Goal: Transaction & Acquisition: Book appointment/travel/reservation

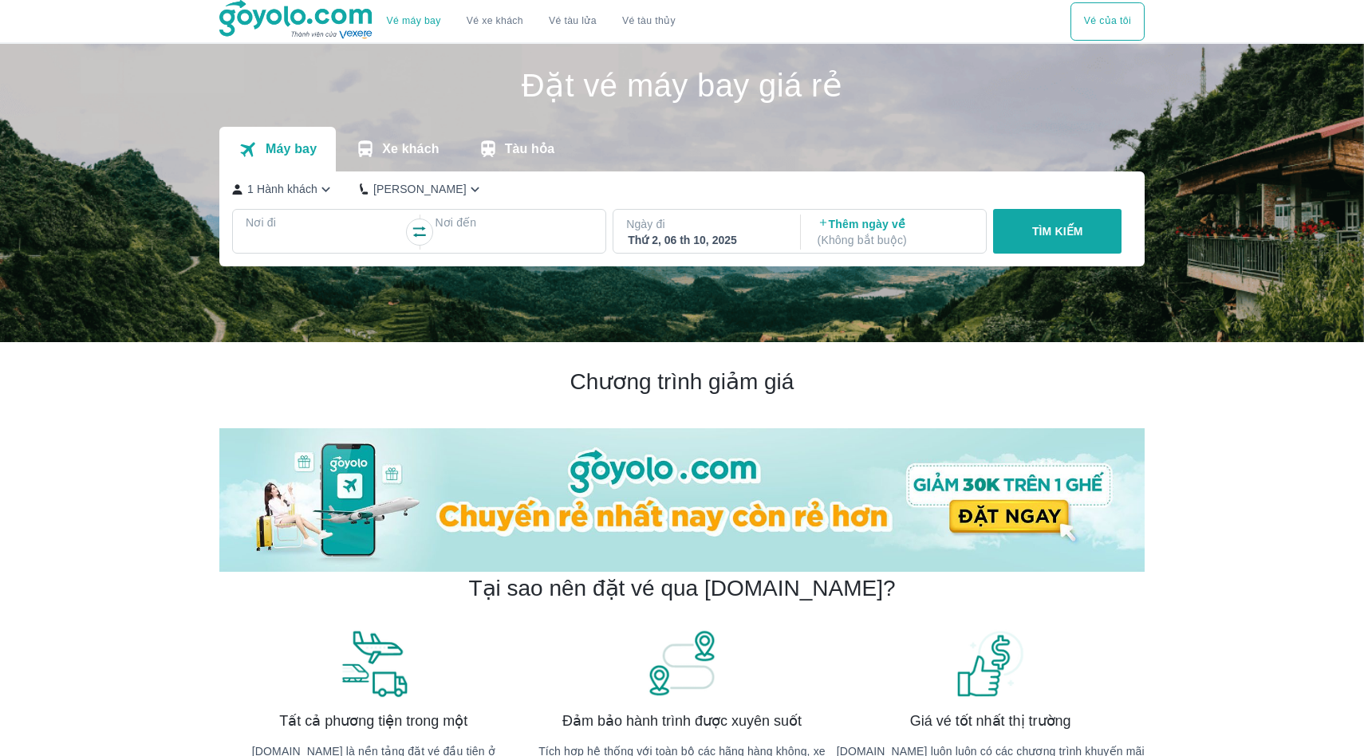
click at [357, 231] on div at bounding box center [325, 242] width 158 height 22
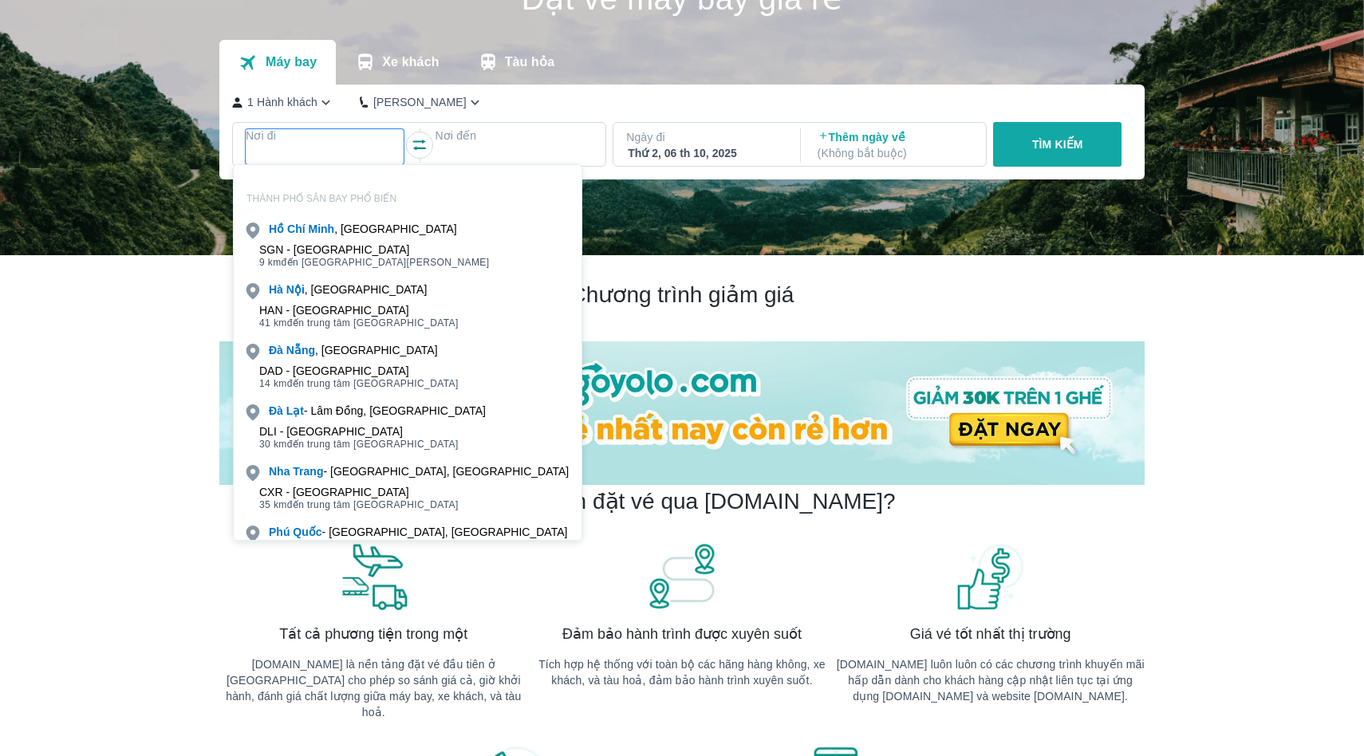
scroll to position [92, 0]
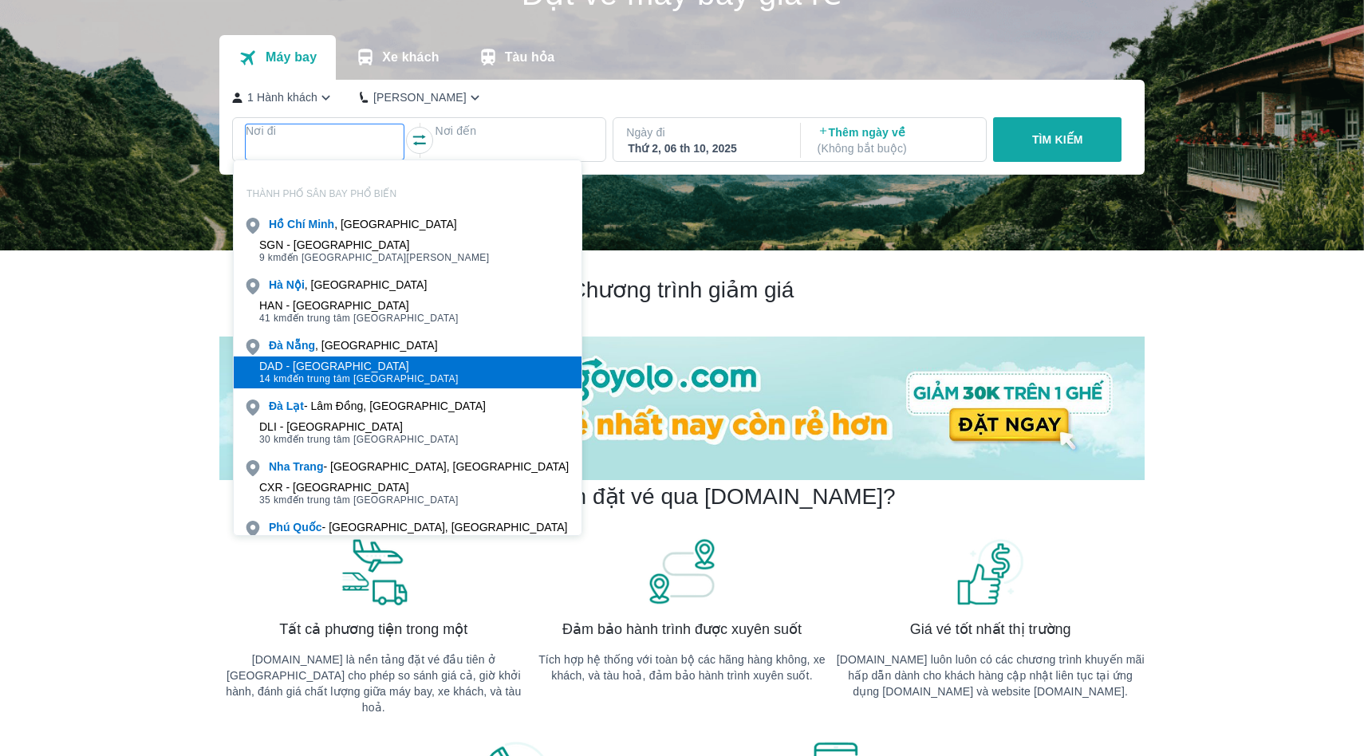
click at [326, 364] on div "DAD - [GEOGRAPHIC_DATA]" at bounding box center [358, 366] width 199 height 13
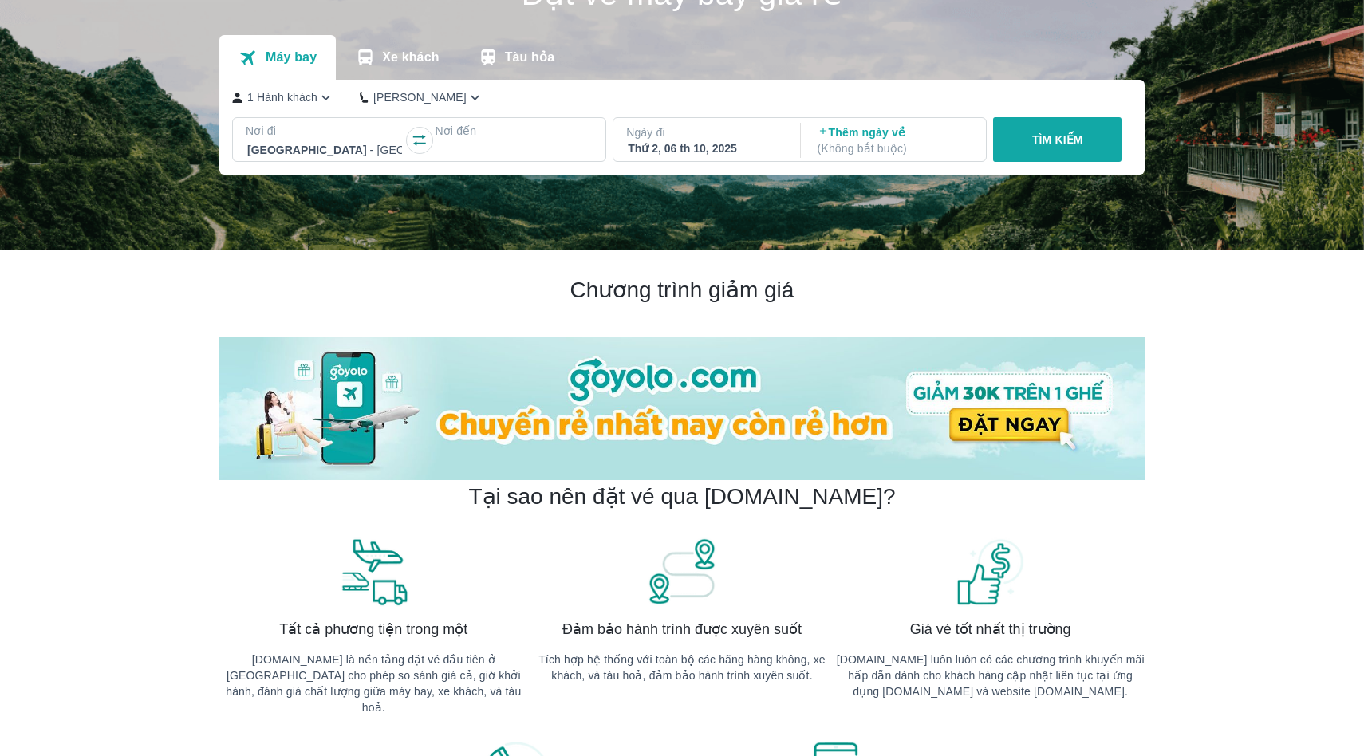
click at [471, 157] on div at bounding box center [513, 149] width 155 height 19
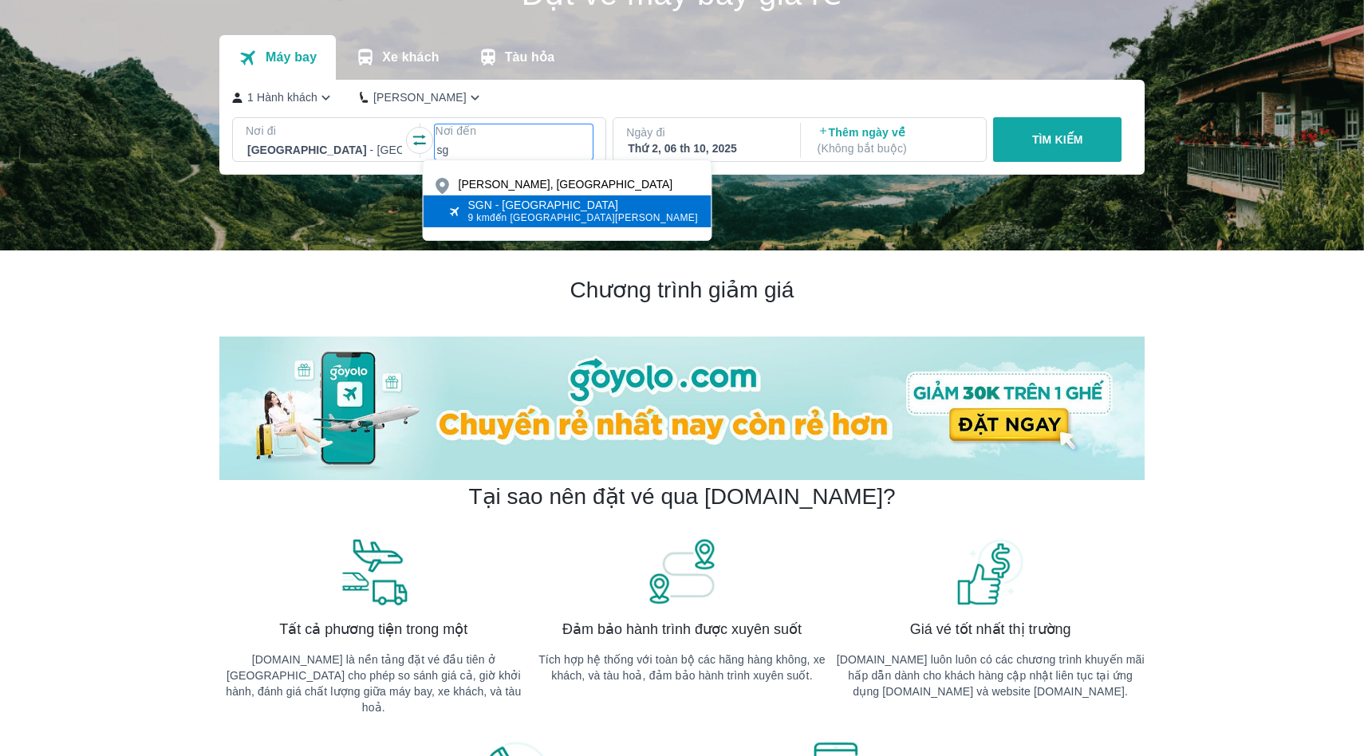
type input "sg"
click at [502, 202] on div "SGN - [GEOGRAPHIC_DATA]" at bounding box center [583, 205] width 231 height 13
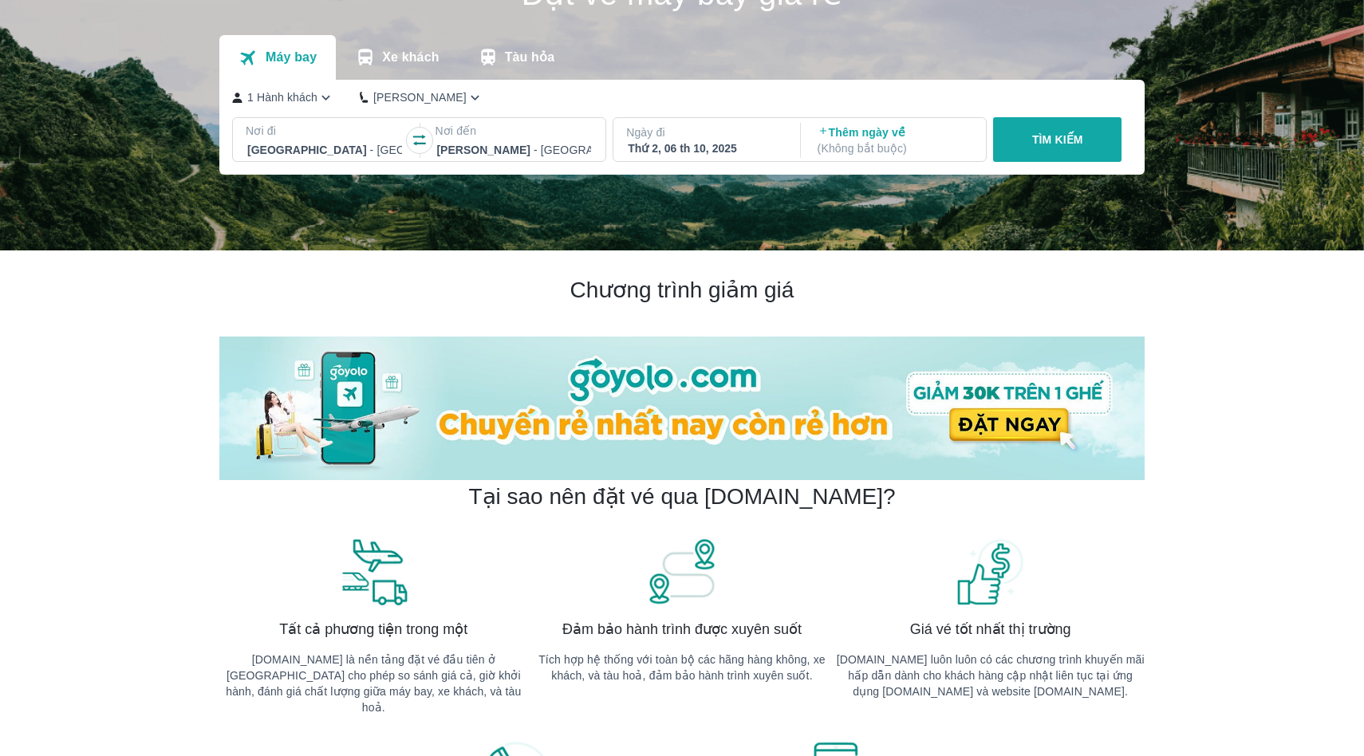
click at [684, 156] on div "Ngày đi Thứ 2, 06 th 10, 2025" at bounding box center [704, 140] width 183 height 45
click at [695, 144] on div "Thứ 2, 06 th 10, 2025" at bounding box center [705, 148] width 155 height 16
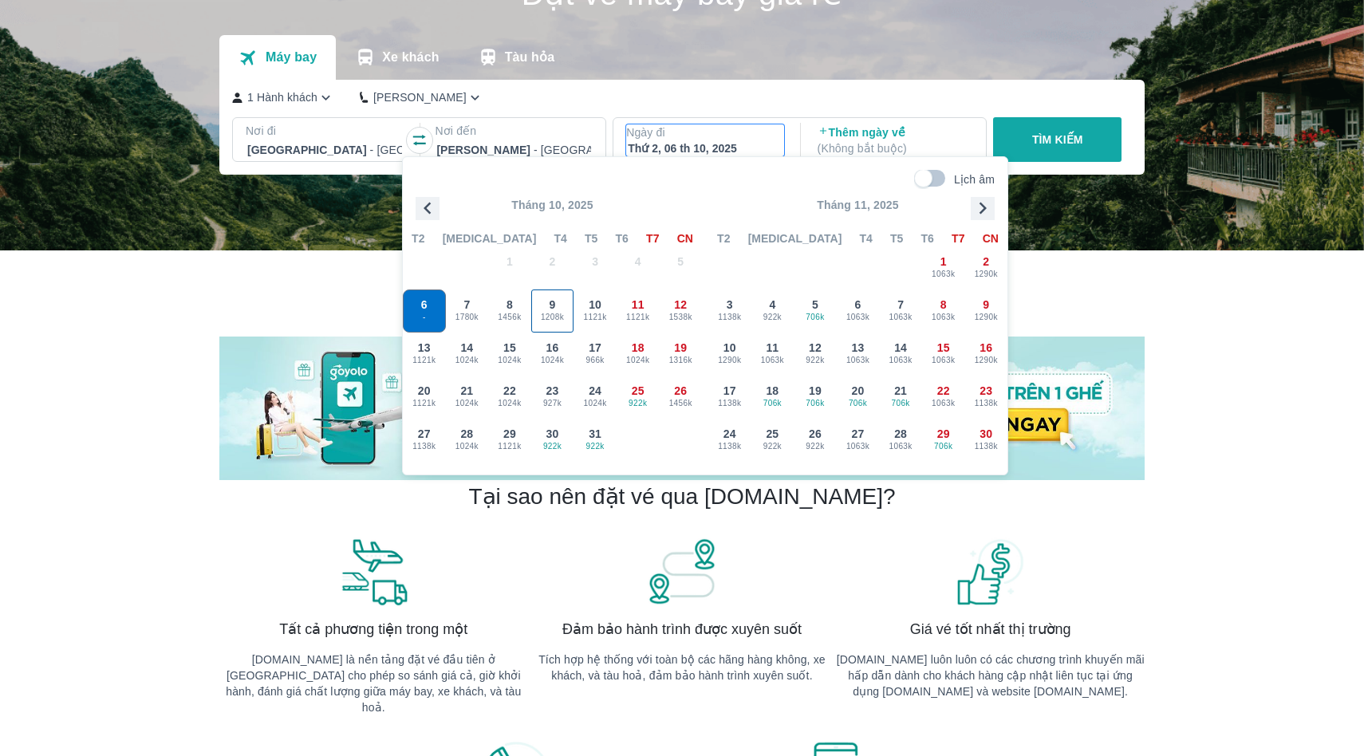
click at [558, 311] on span "1208k" at bounding box center [552, 317] width 41 height 13
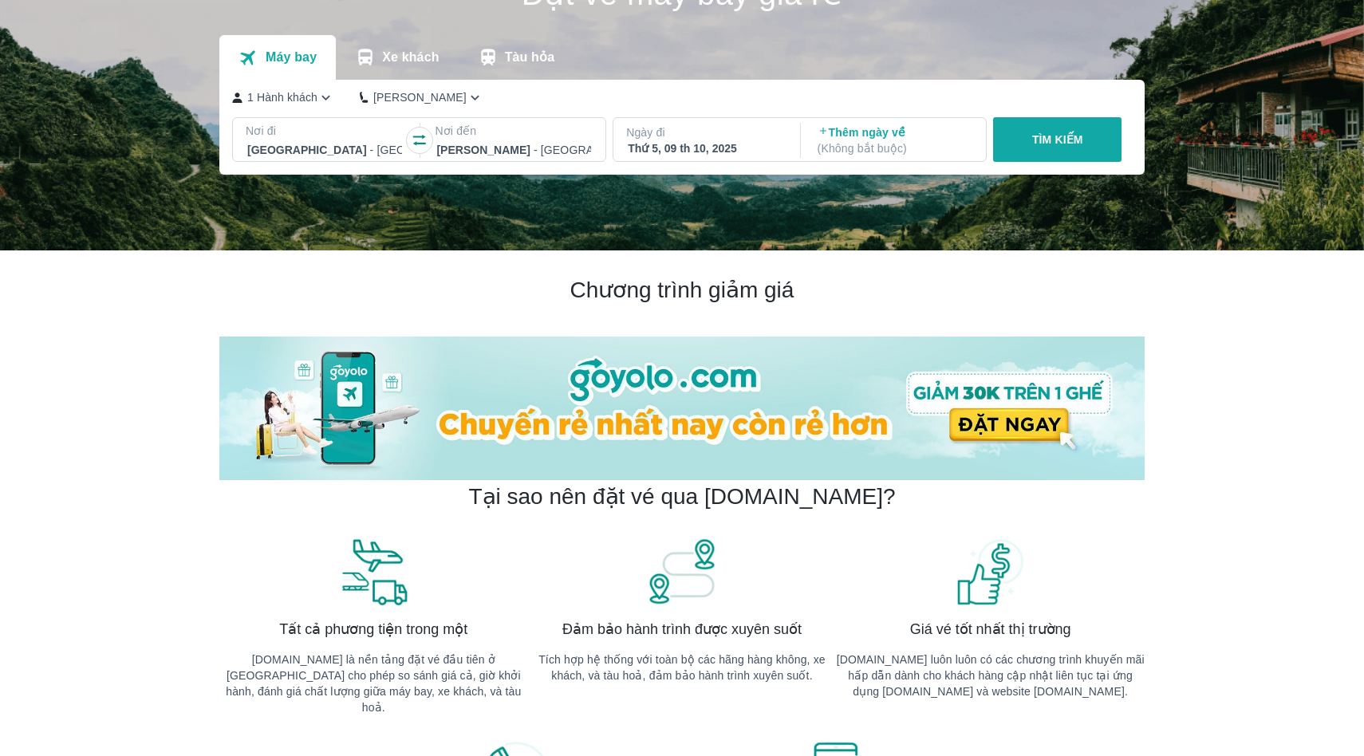
click at [1044, 123] on button "TÌM KIẾM" at bounding box center [1057, 139] width 128 height 45
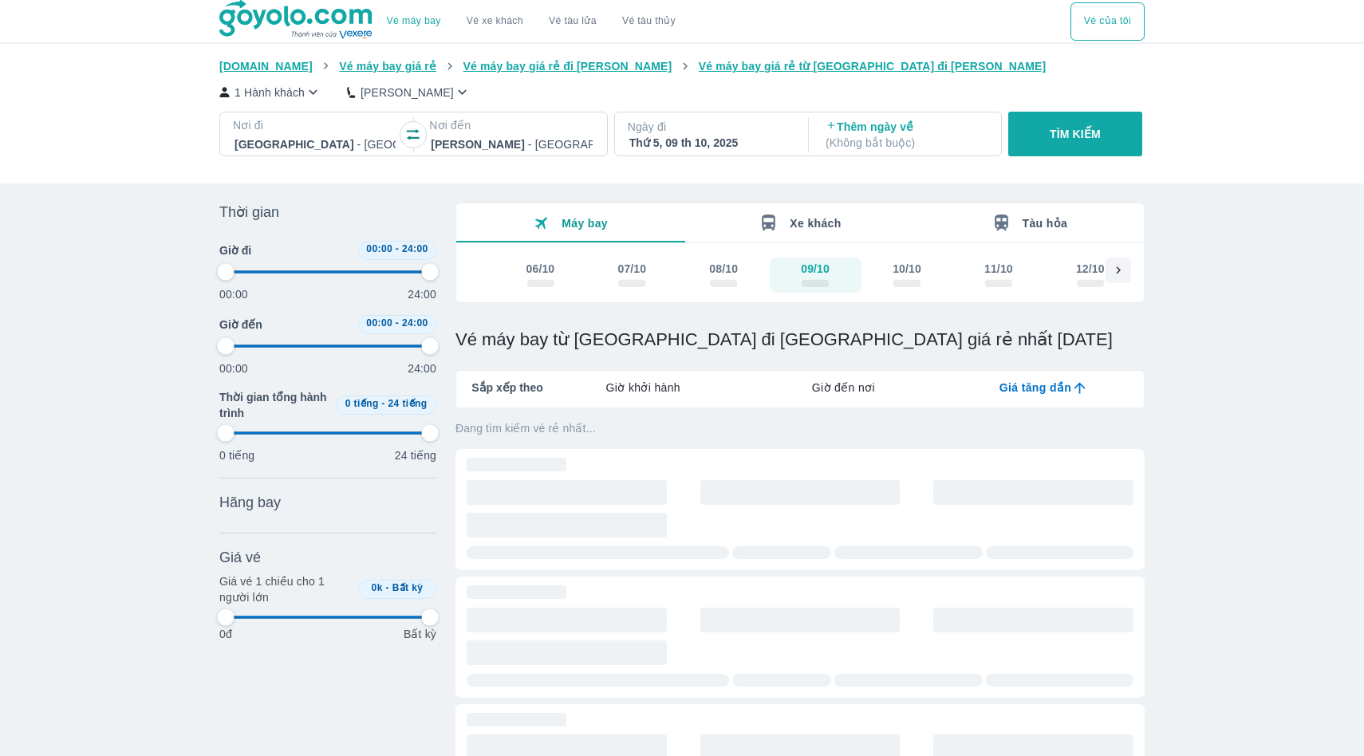
type input "97.9166666666667"
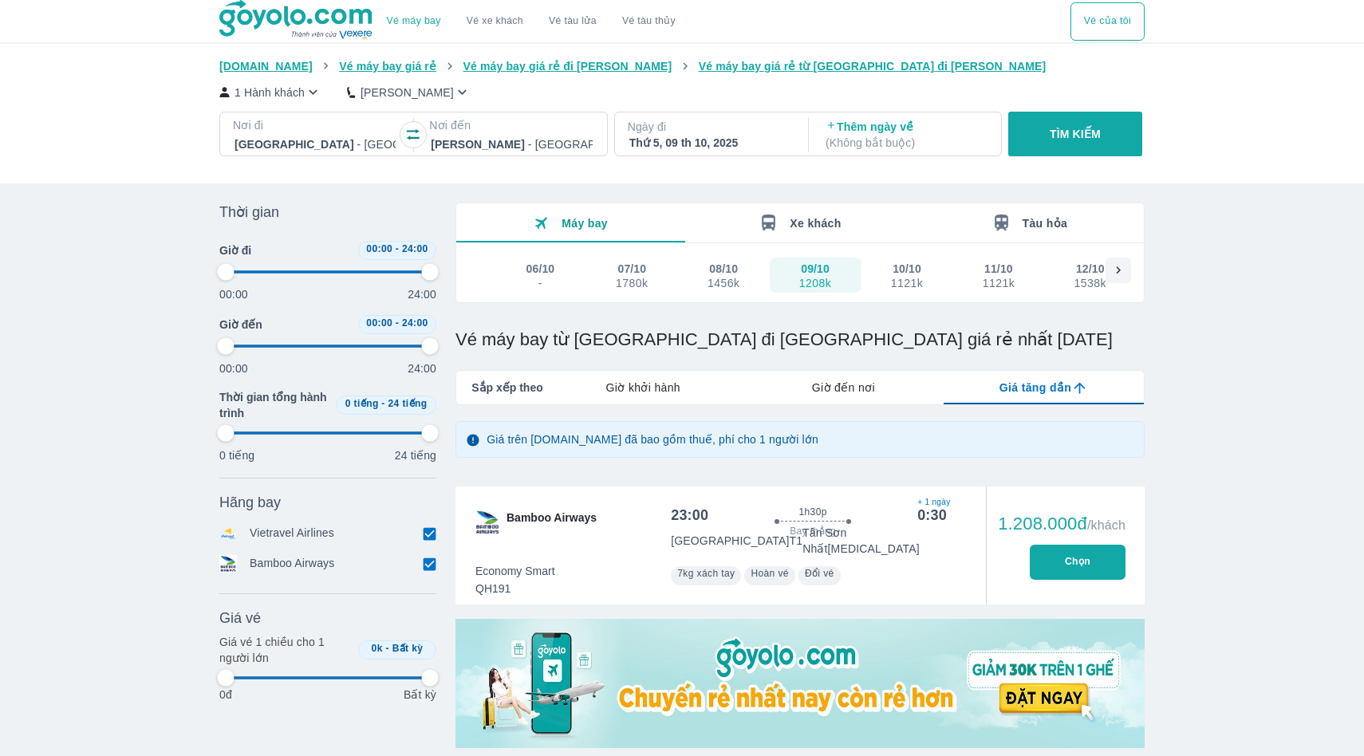
type input "97.9166666666667"
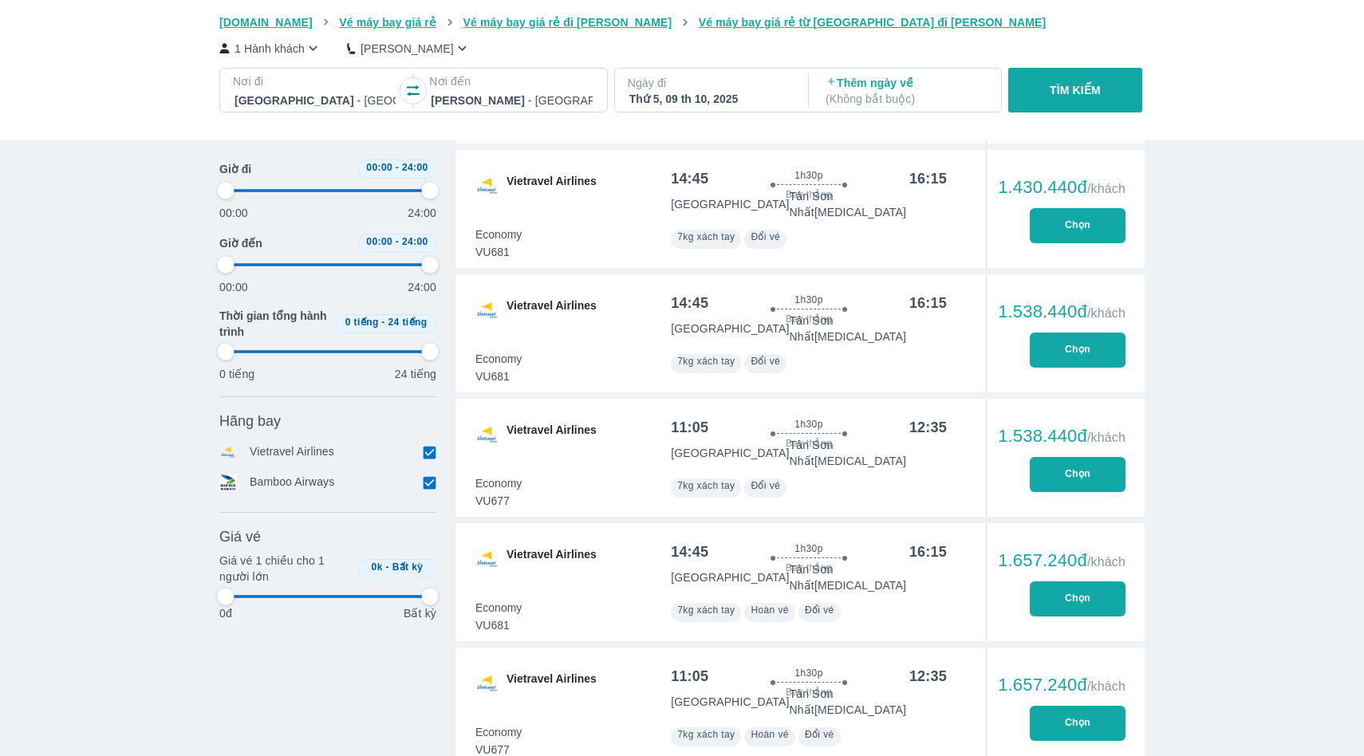
type input "97.9166666666667"
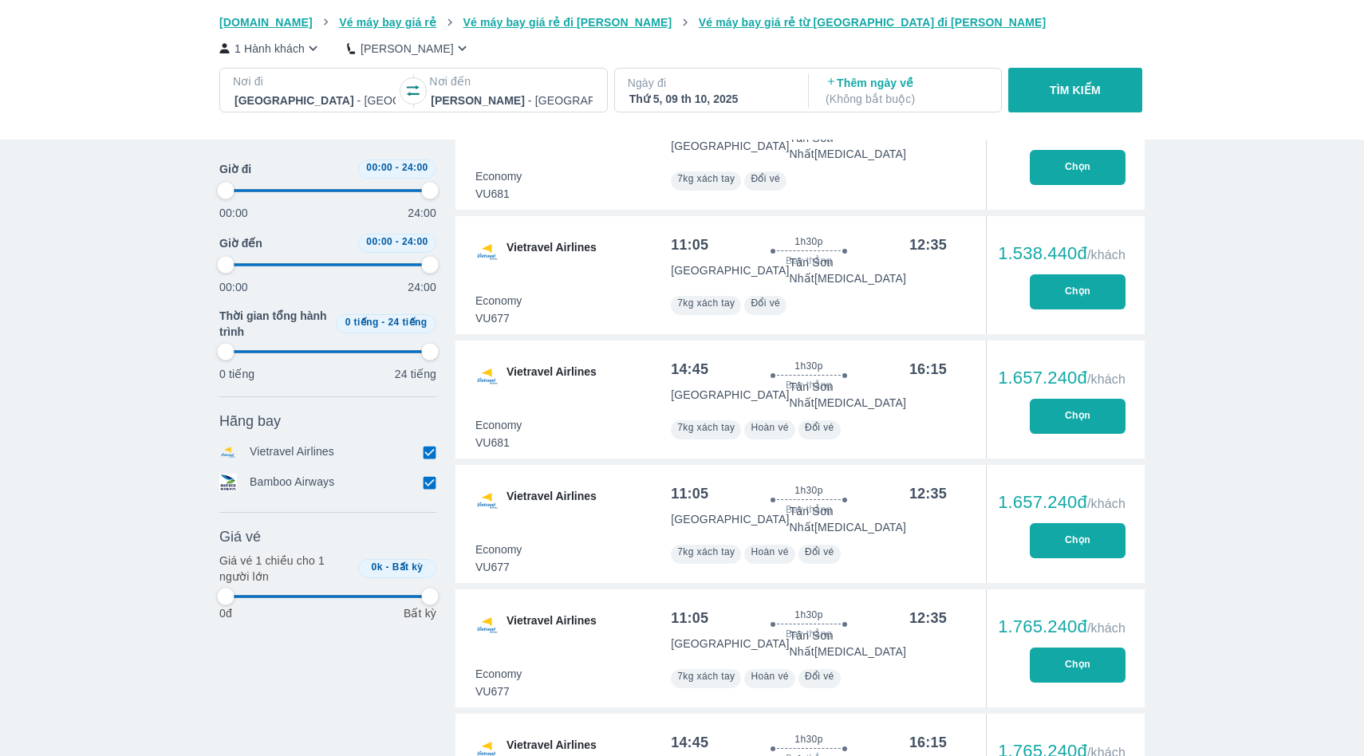
type input "97.9166666666667"
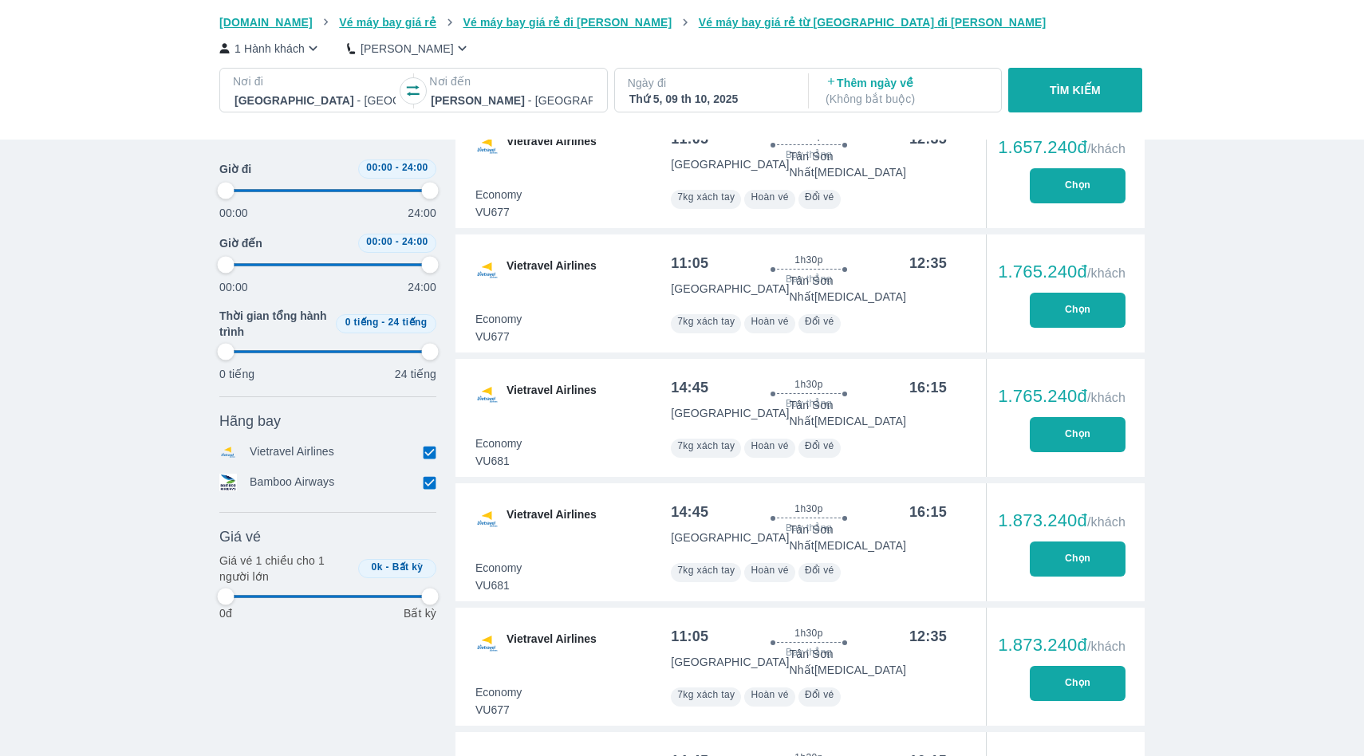
type input "97.9166666666667"
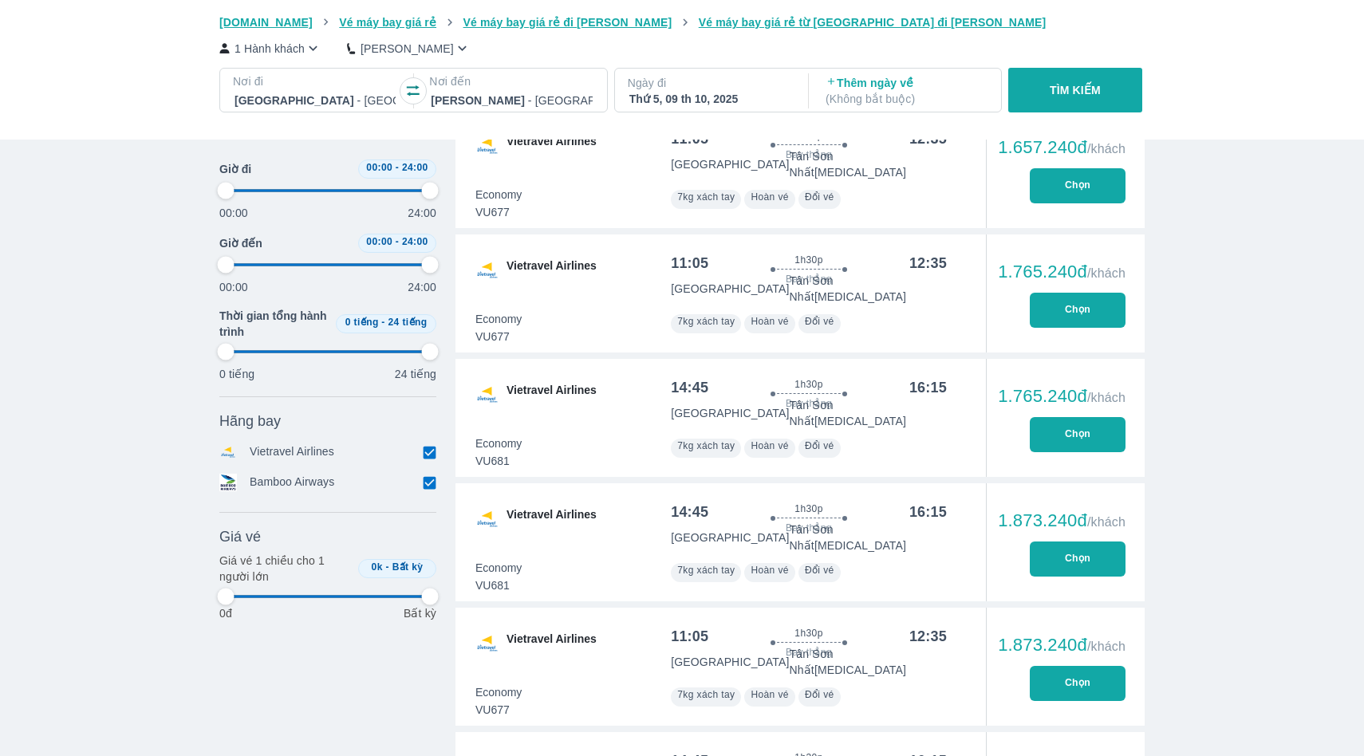
type input "97.9166666666667"
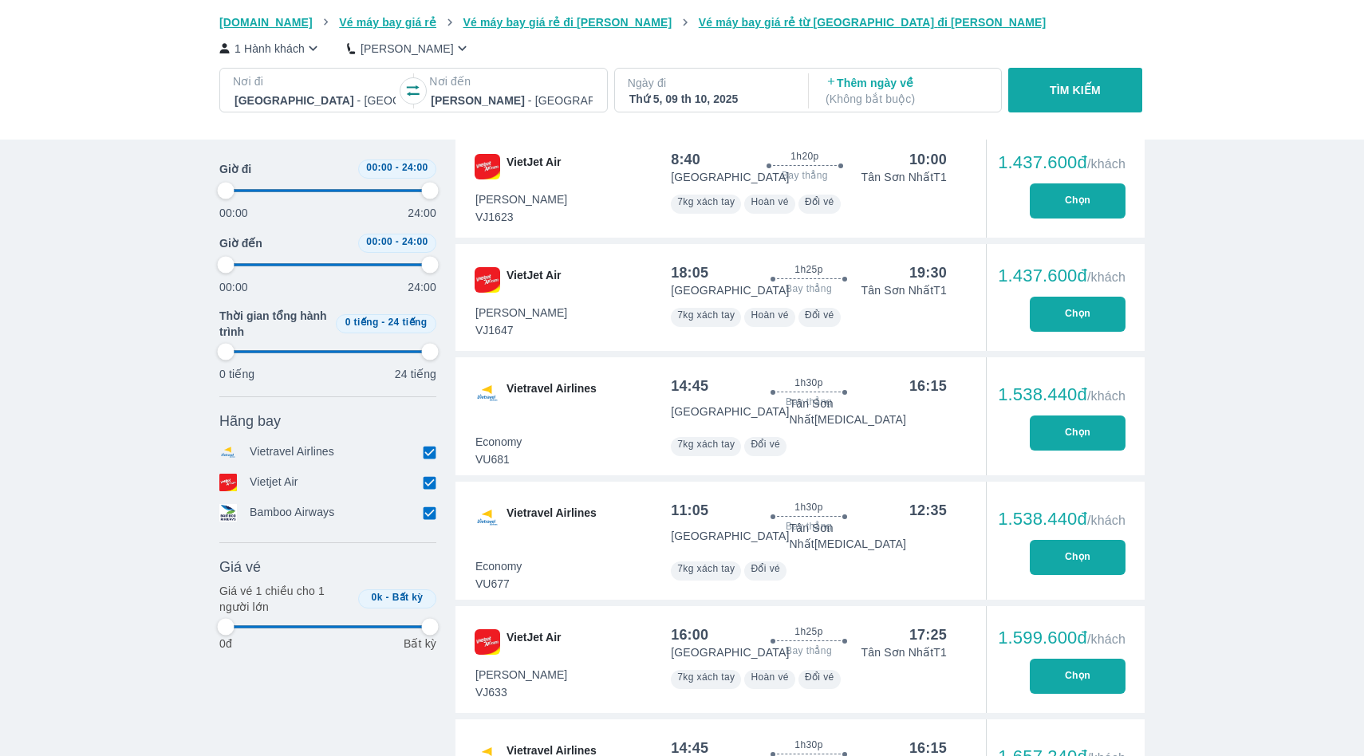
type input "97.9166666666667"
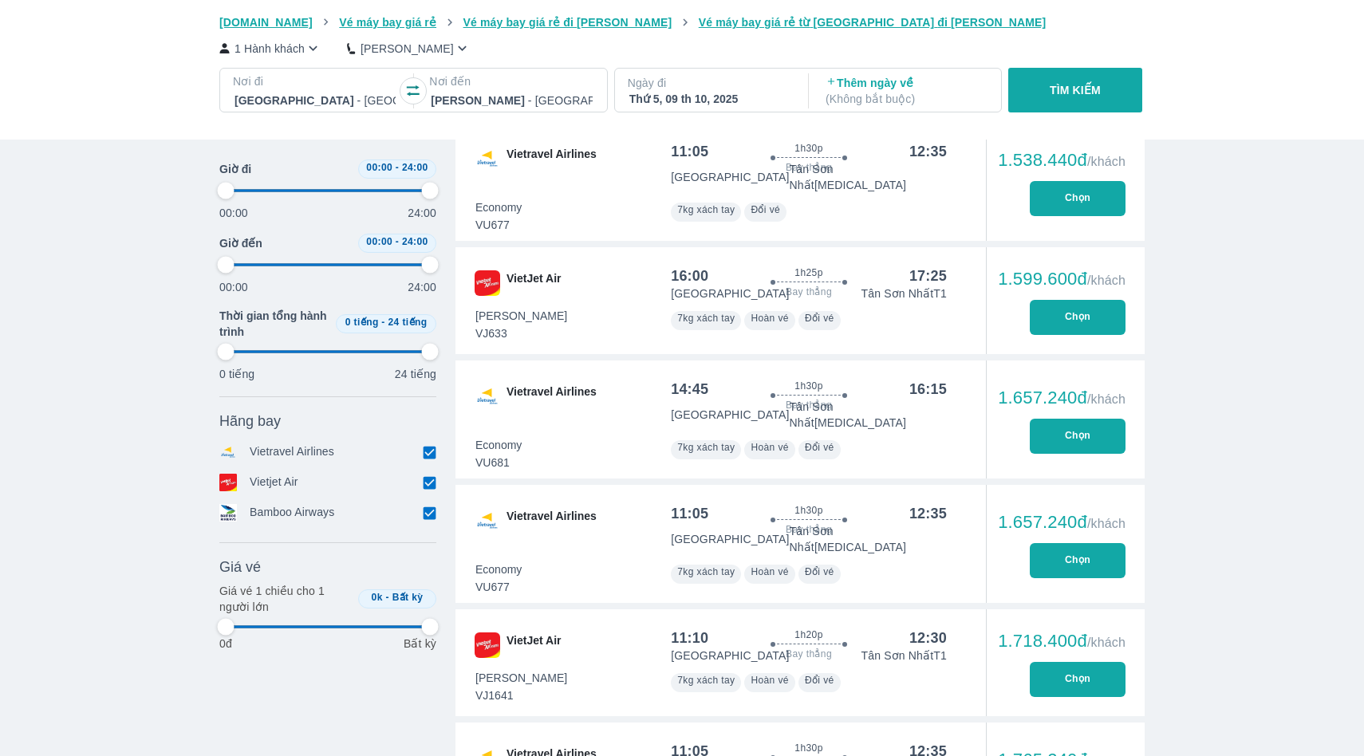
type input "97.9166666666667"
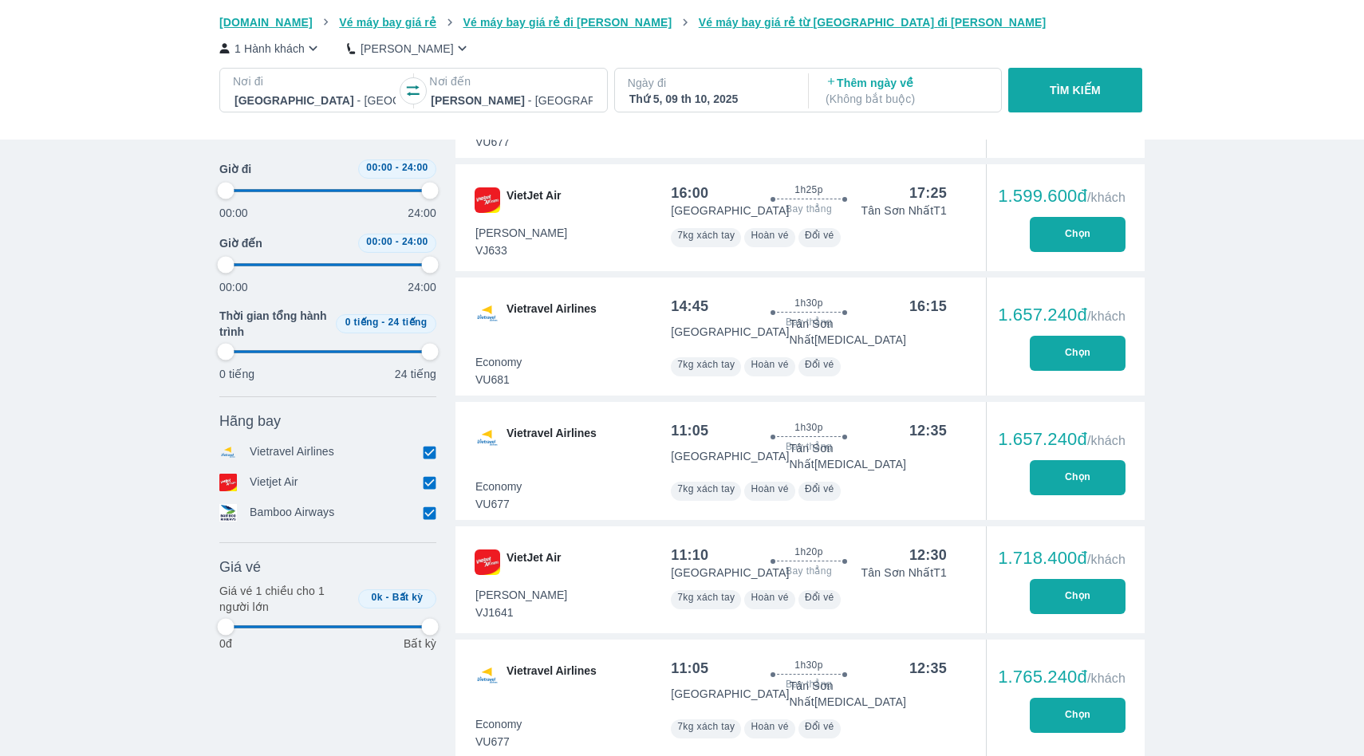
type input "97.9166666666667"
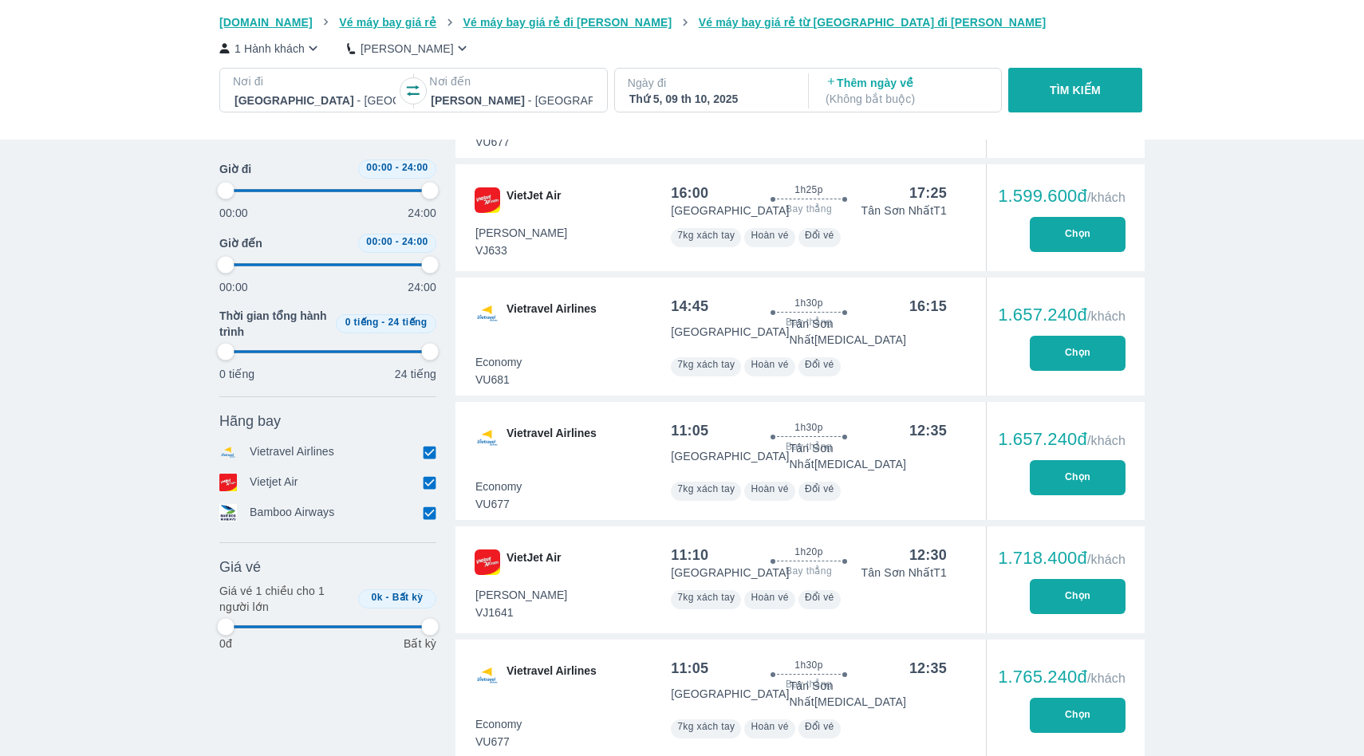
type input "97.9166666666667"
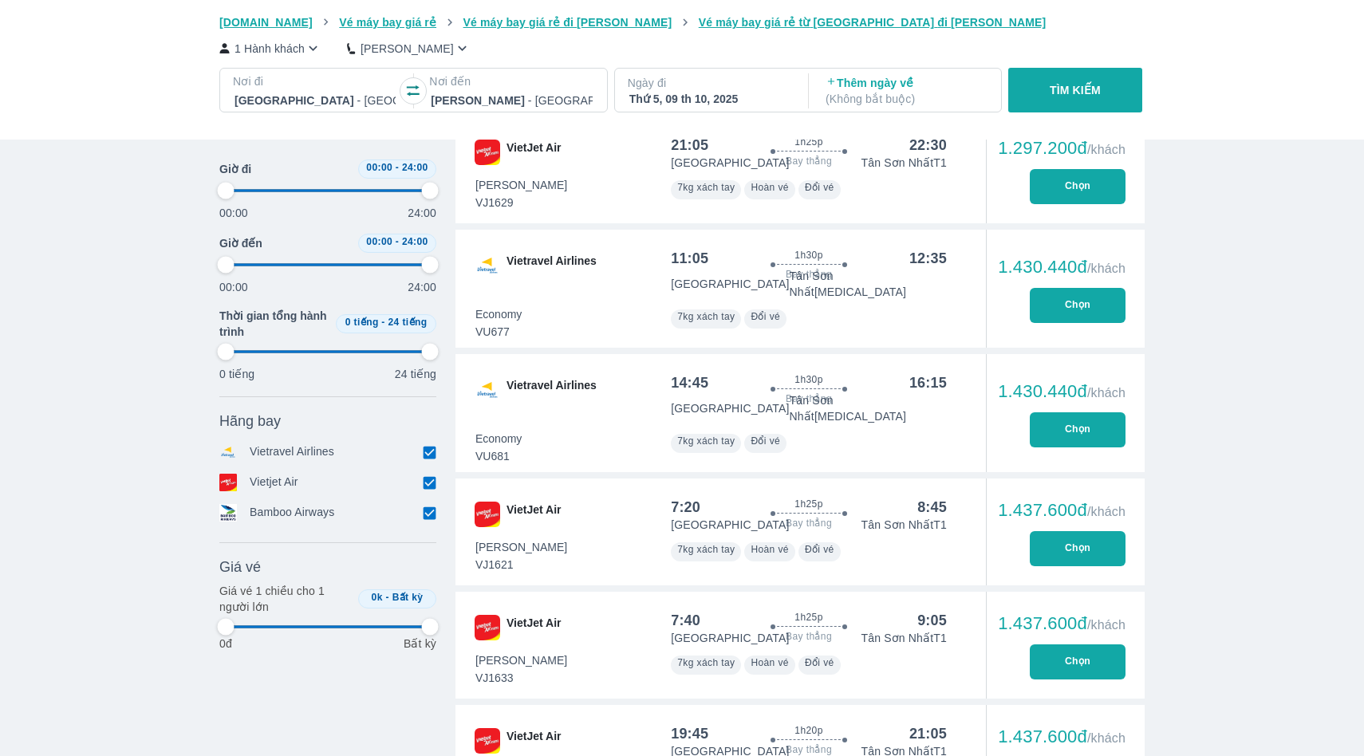
type input "97.9166666666667"
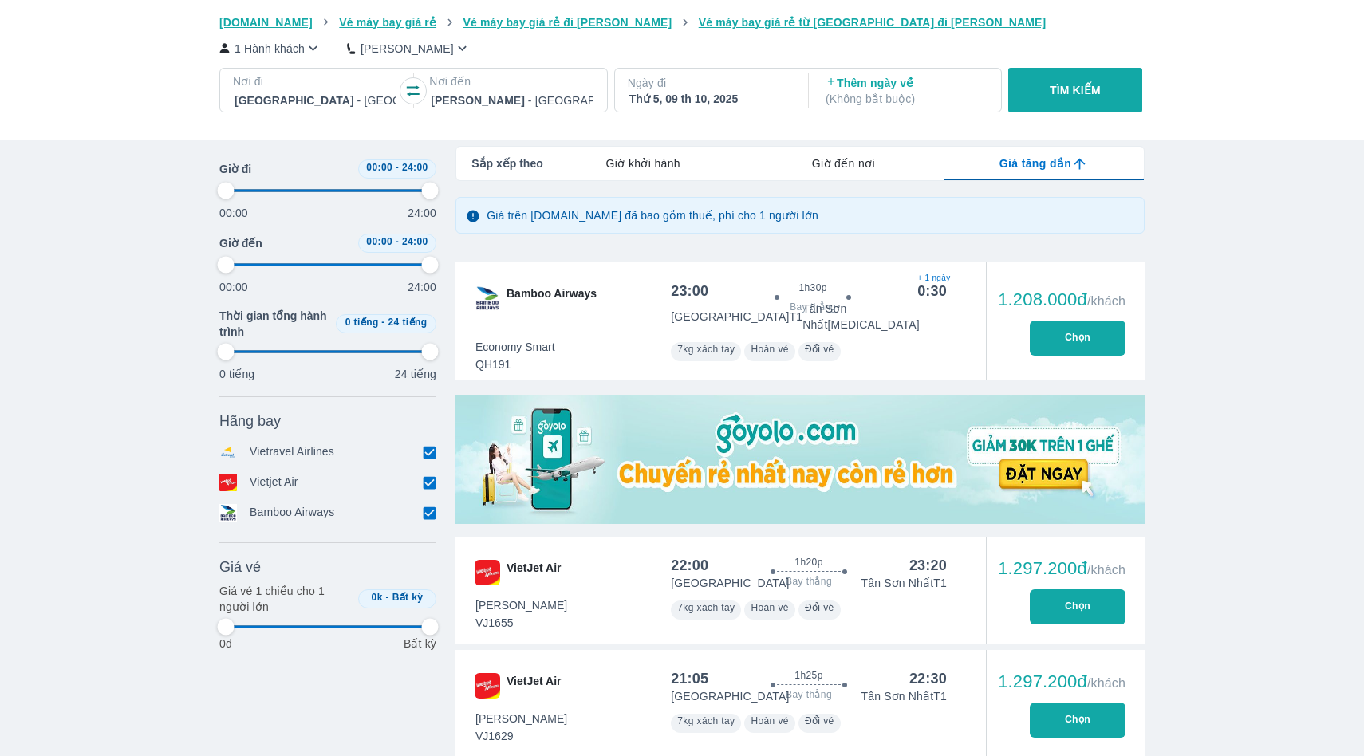
scroll to position [0, 0]
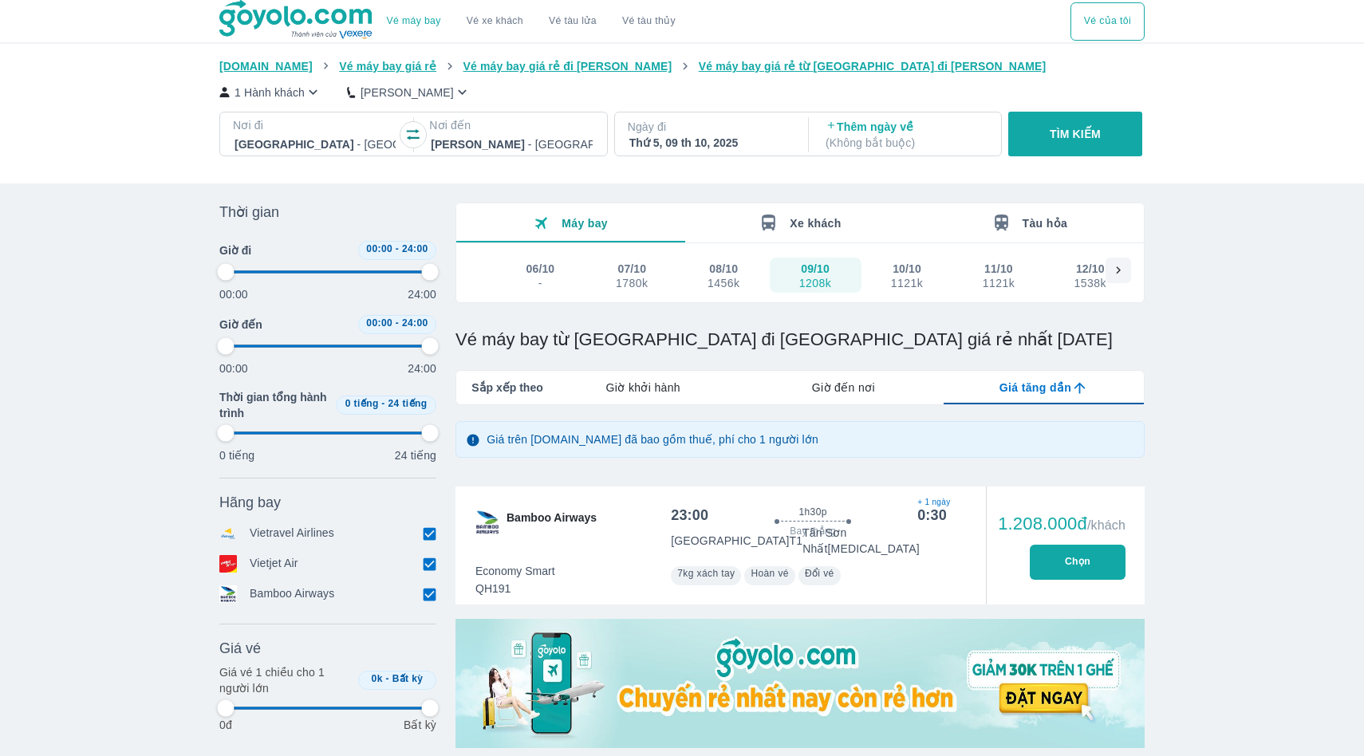
type input "97.9166666666667"
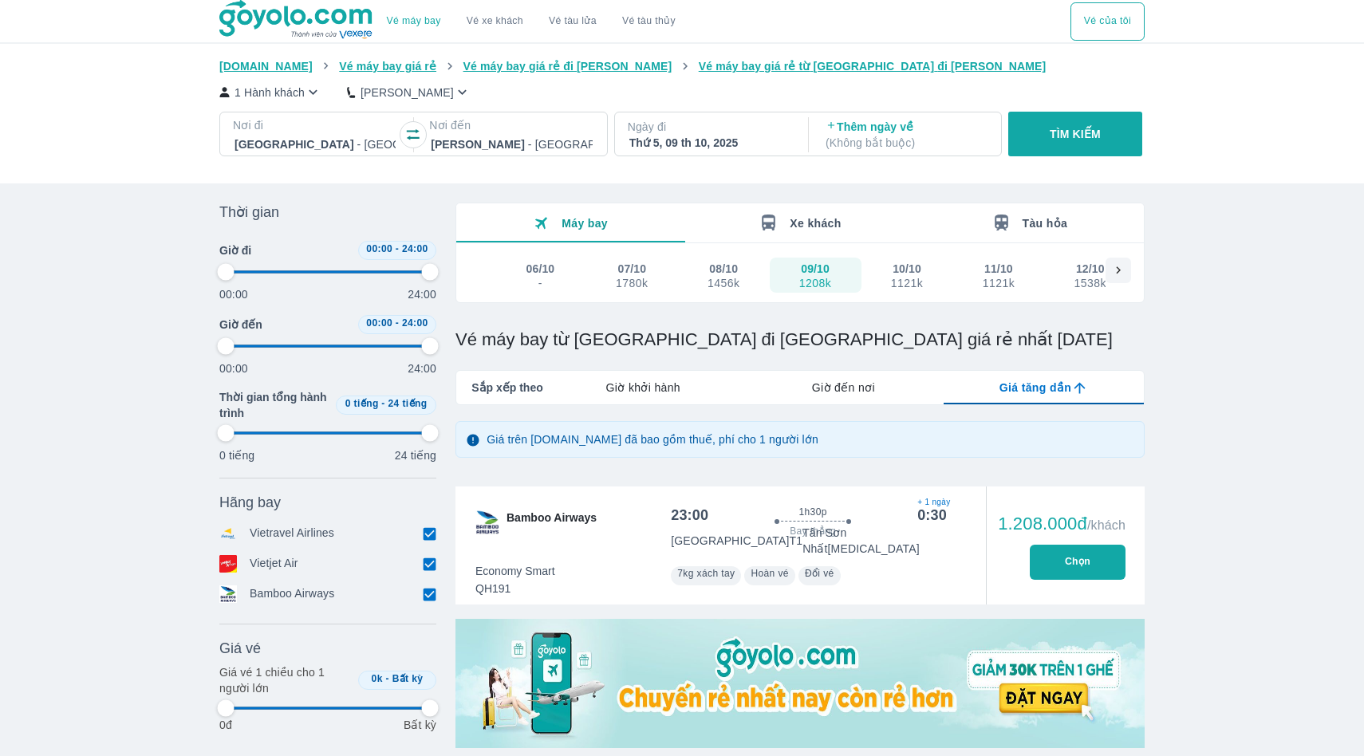
type input "97.9166666666667"
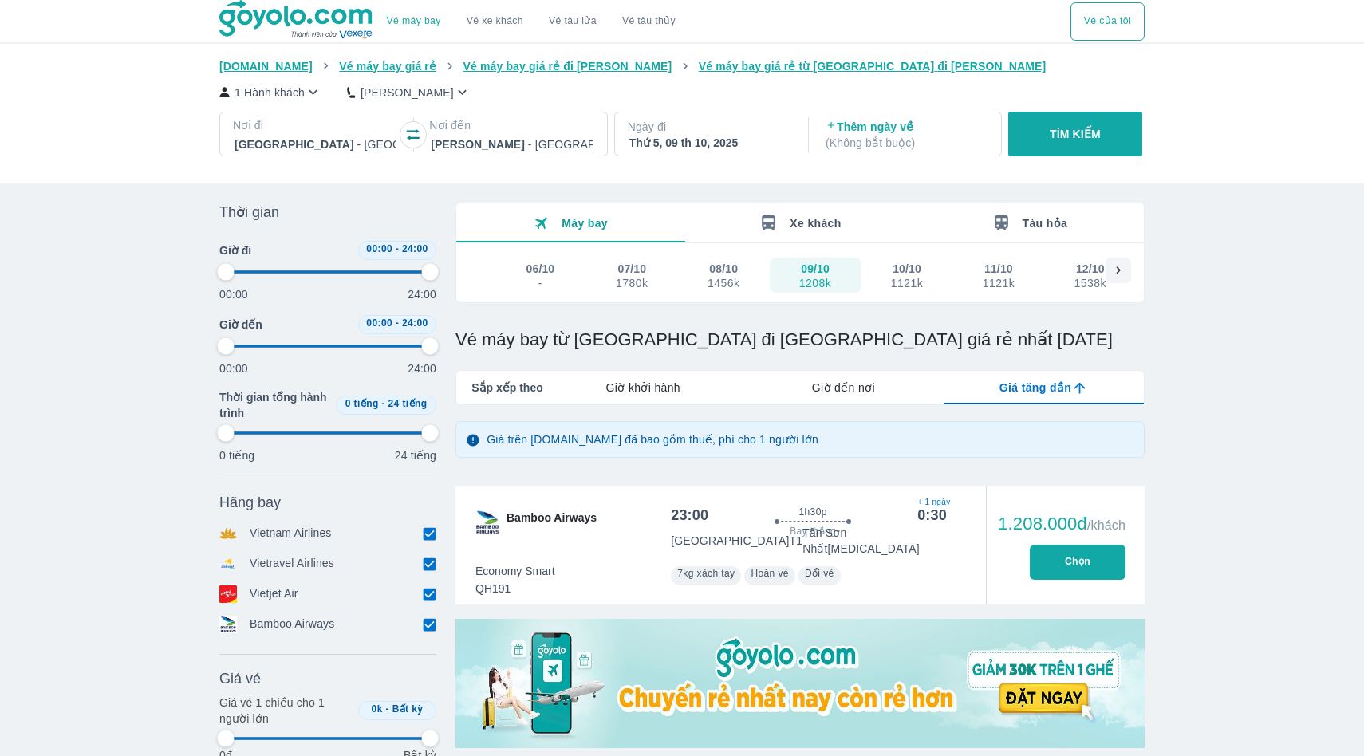
type input "97.9166666666667"
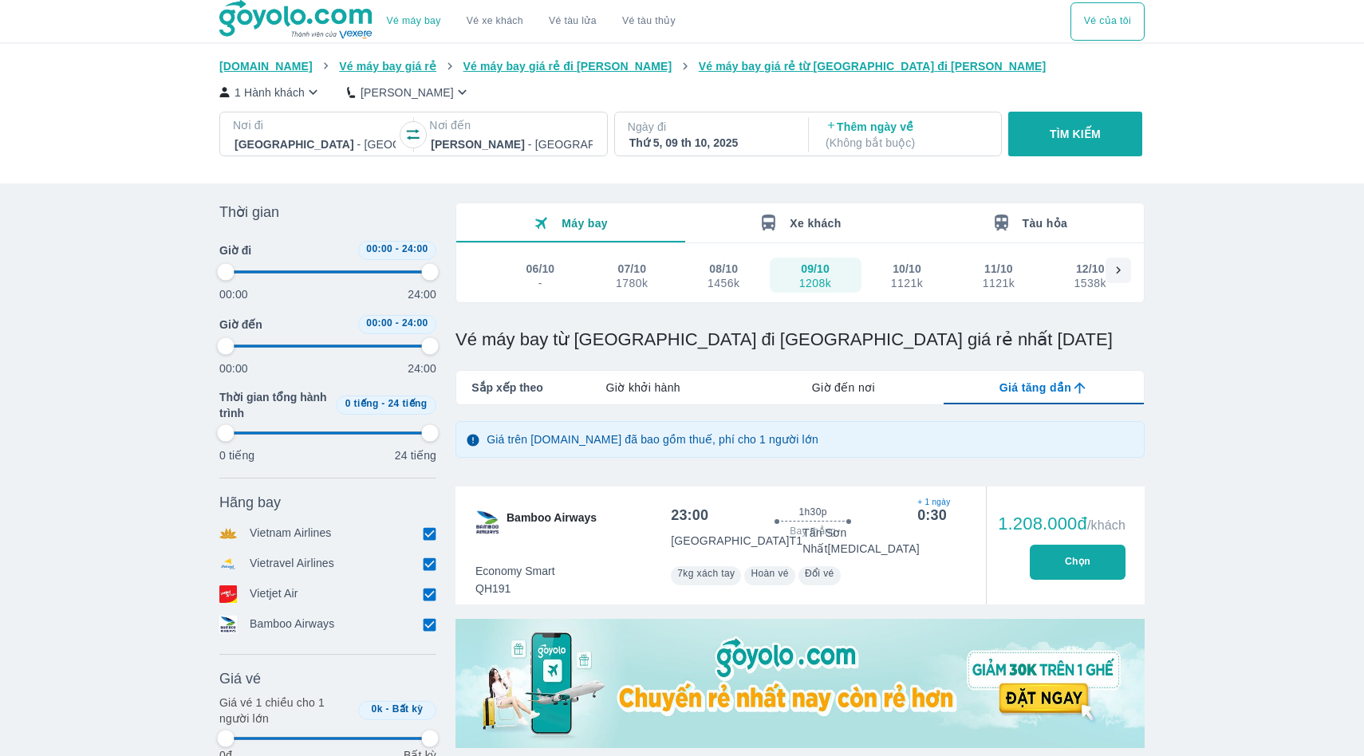
type input "97.9166666666667"
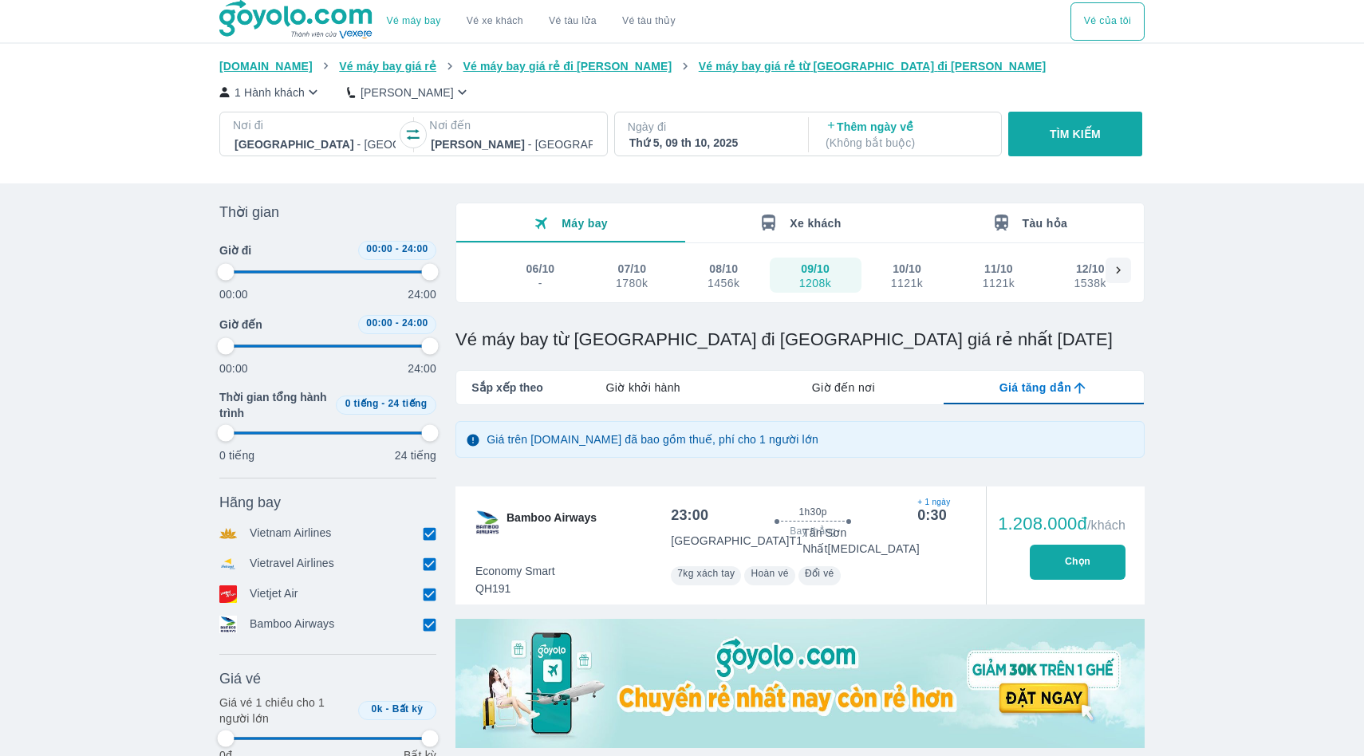
type input "97.9166666666667"
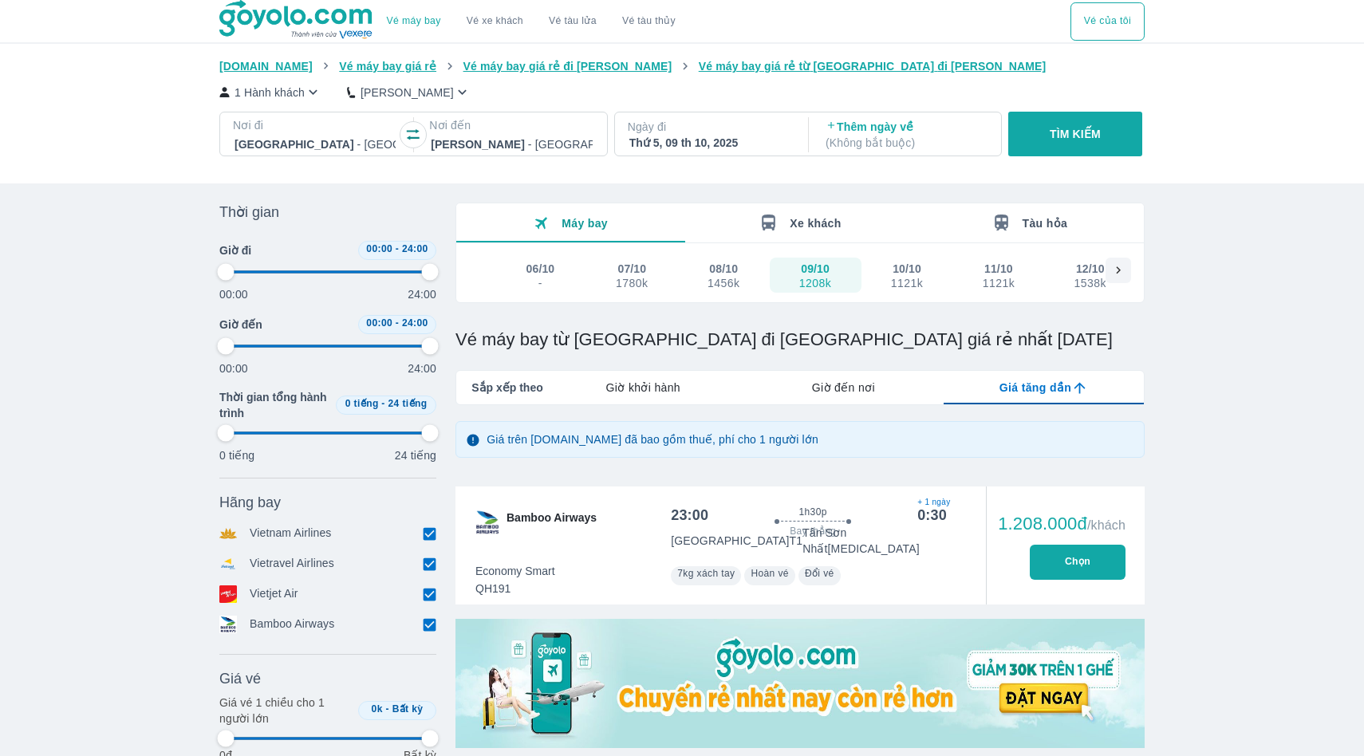
type input "97.9166666666667"
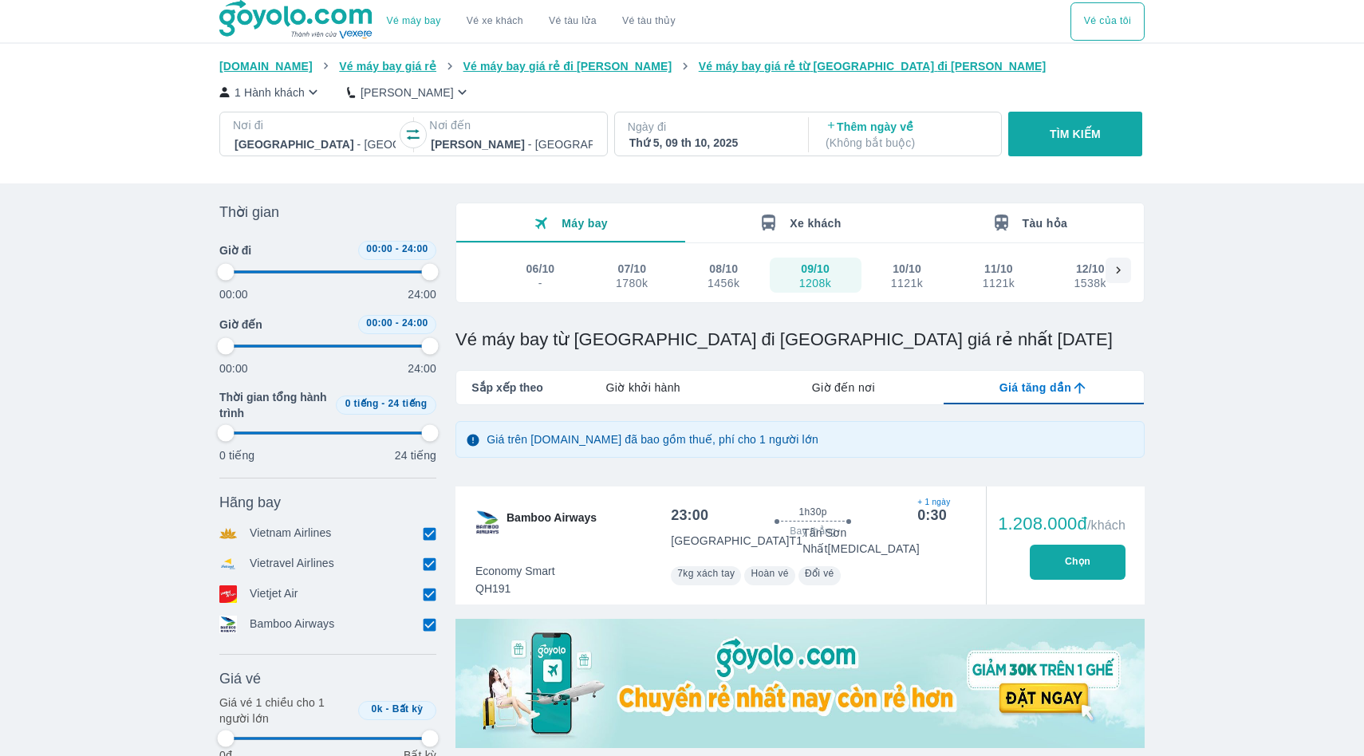
type input "97.9166666666667"
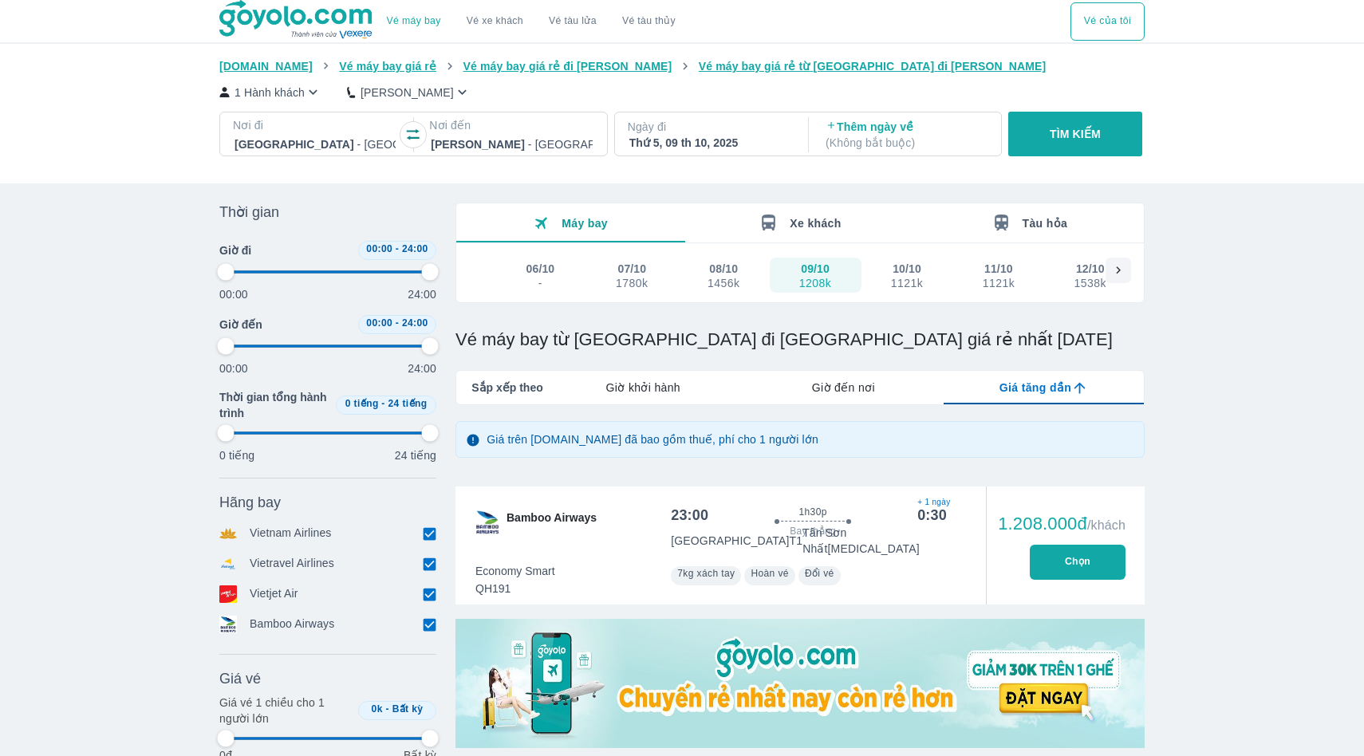
type input "97.9166666666667"
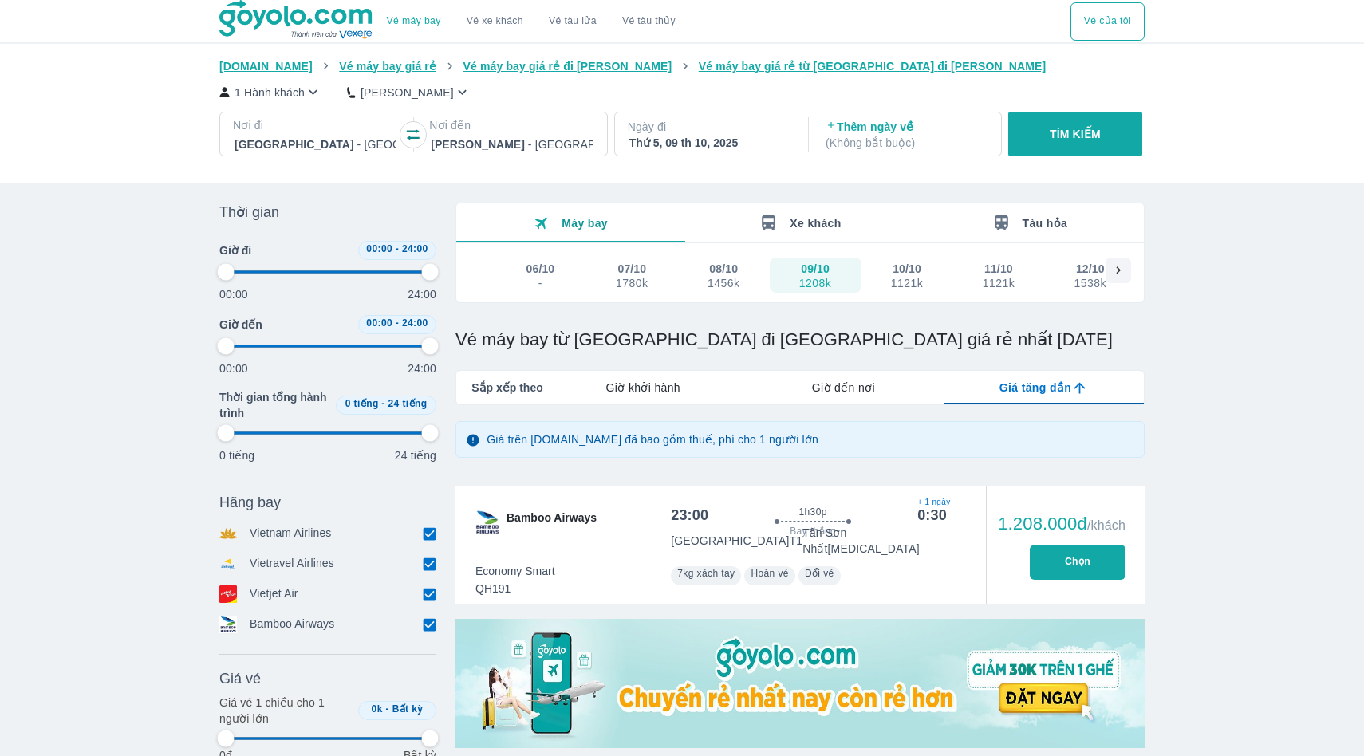
type input "97.9166666666667"
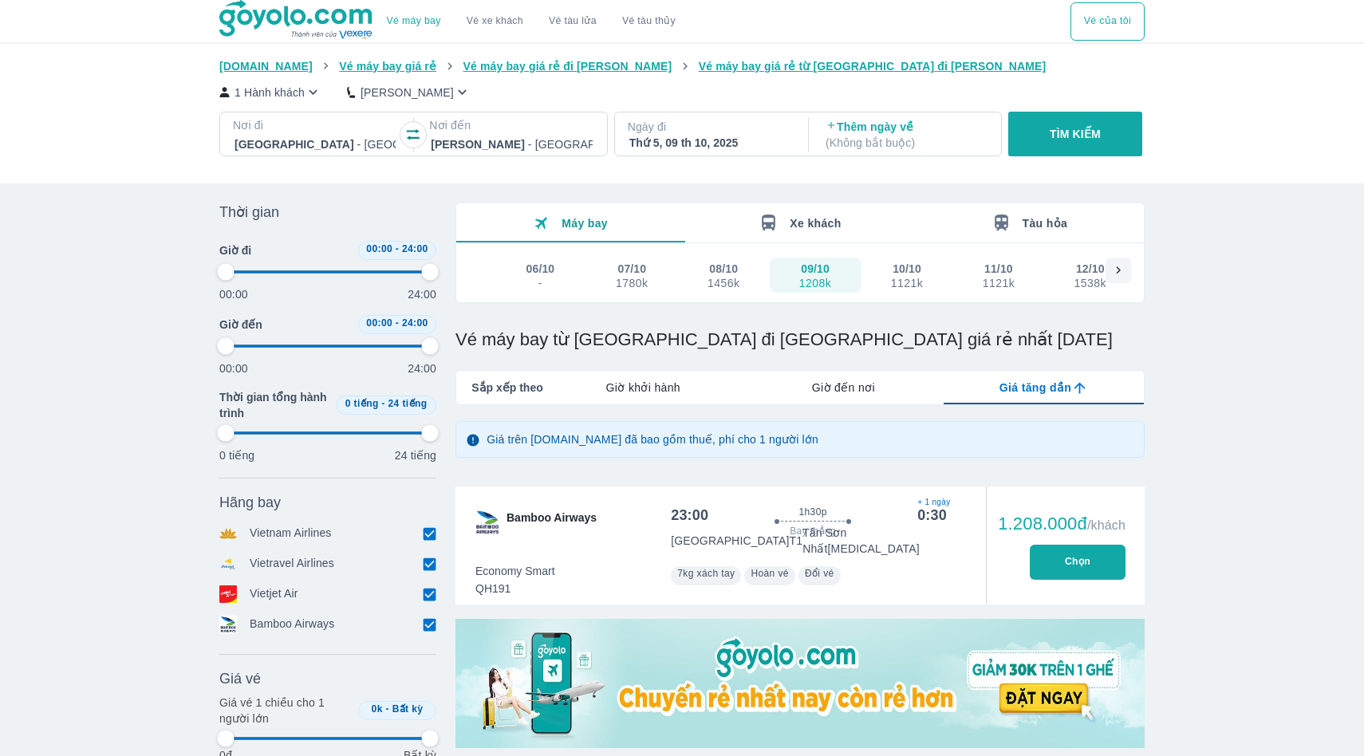
type input "97.9166666666667"
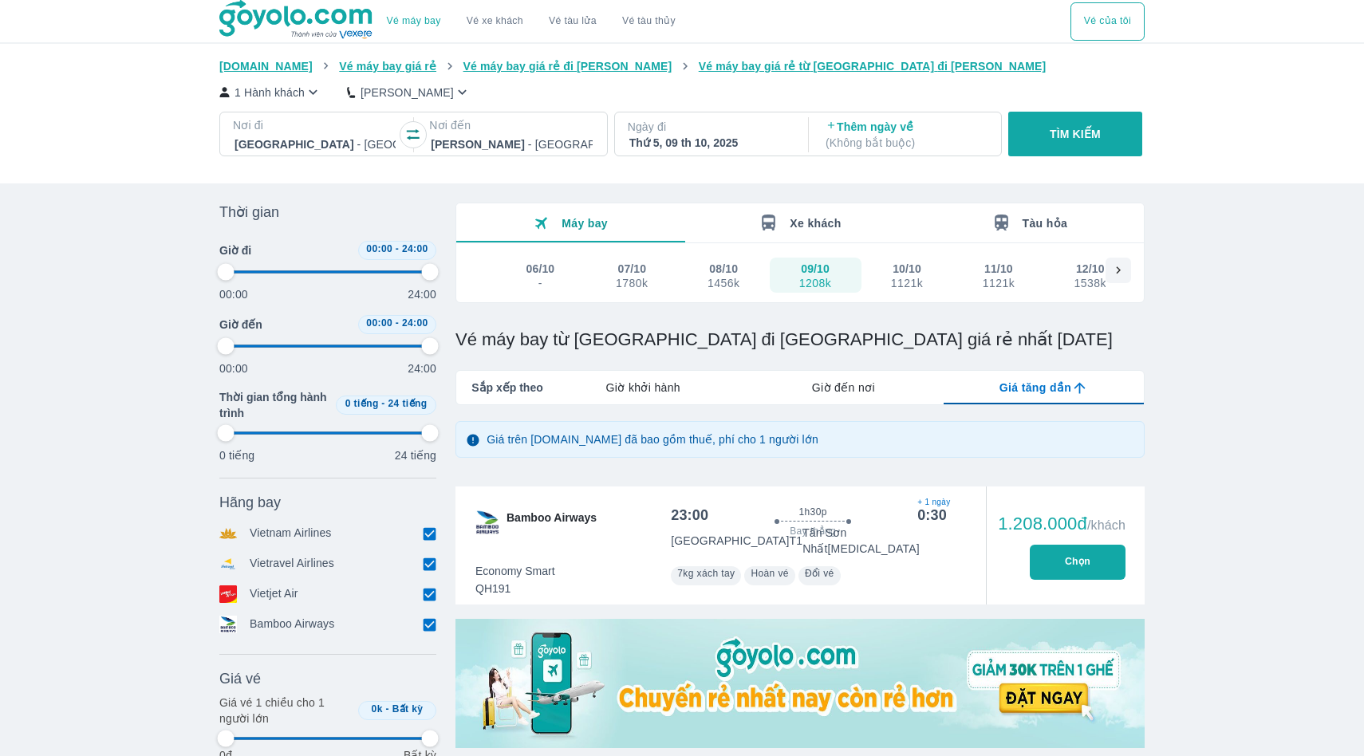
type input "97.9166666666667"
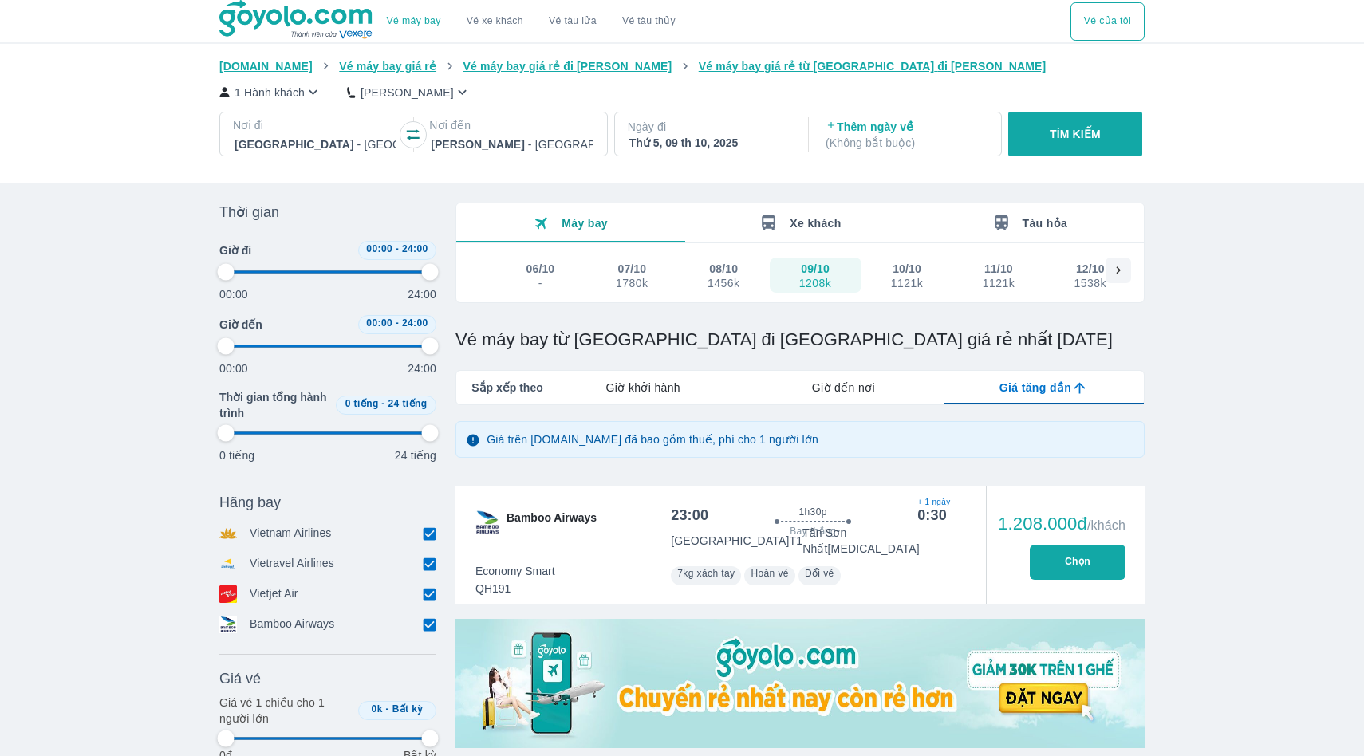
type input "97.9166666666667"
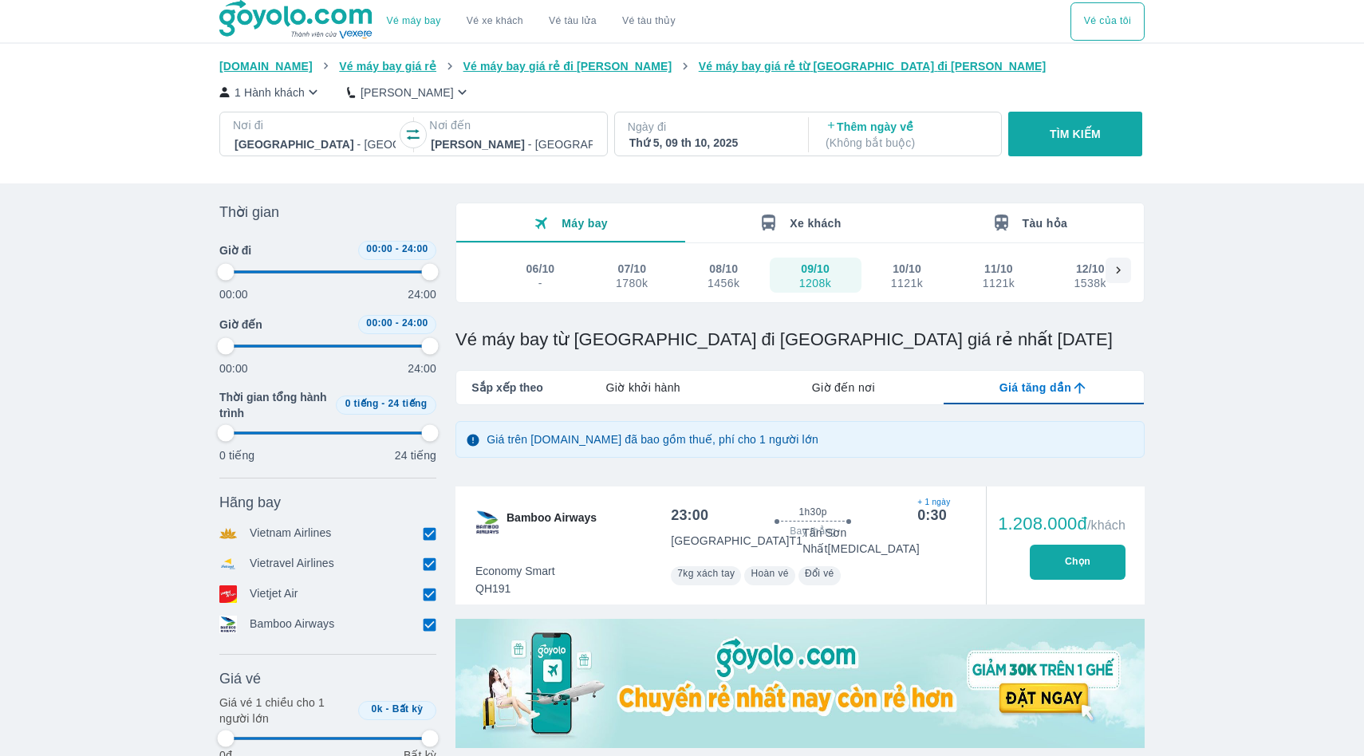
type input "97.9166666666667"
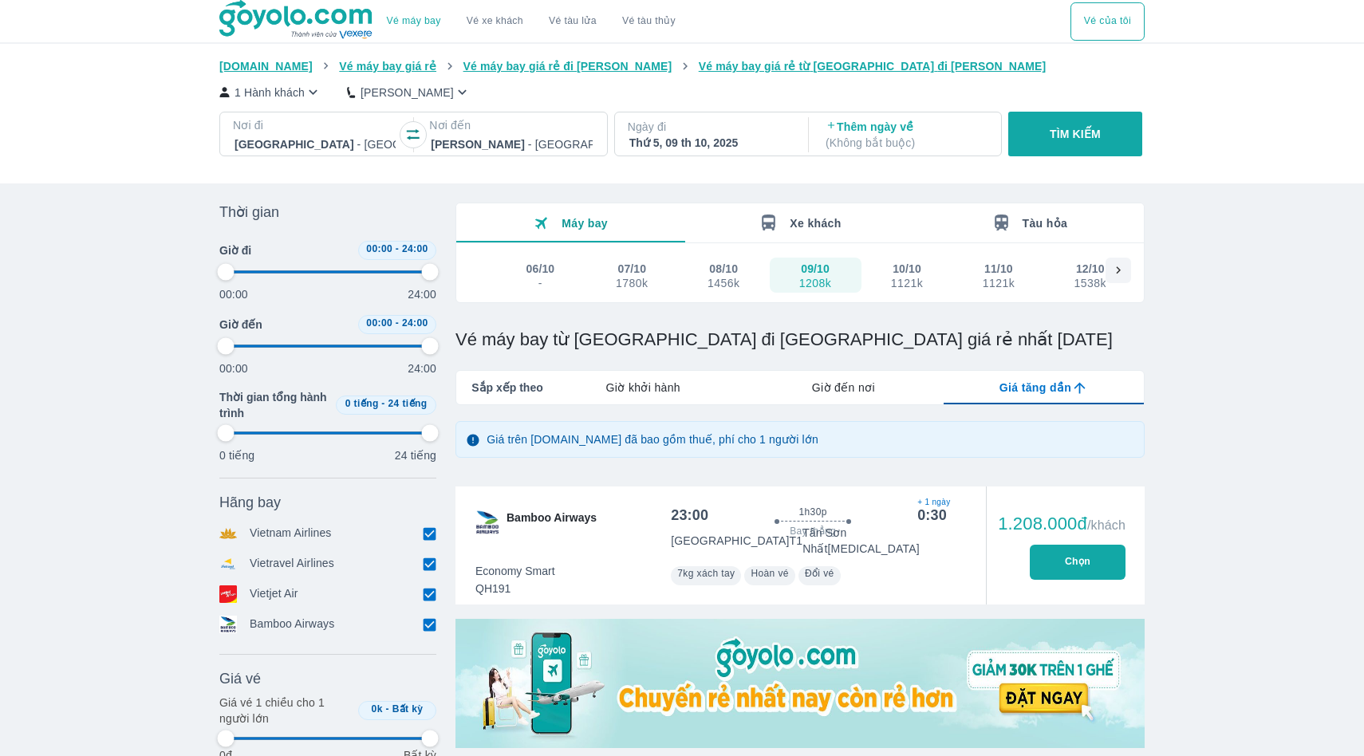
type input "97.9166666666667"
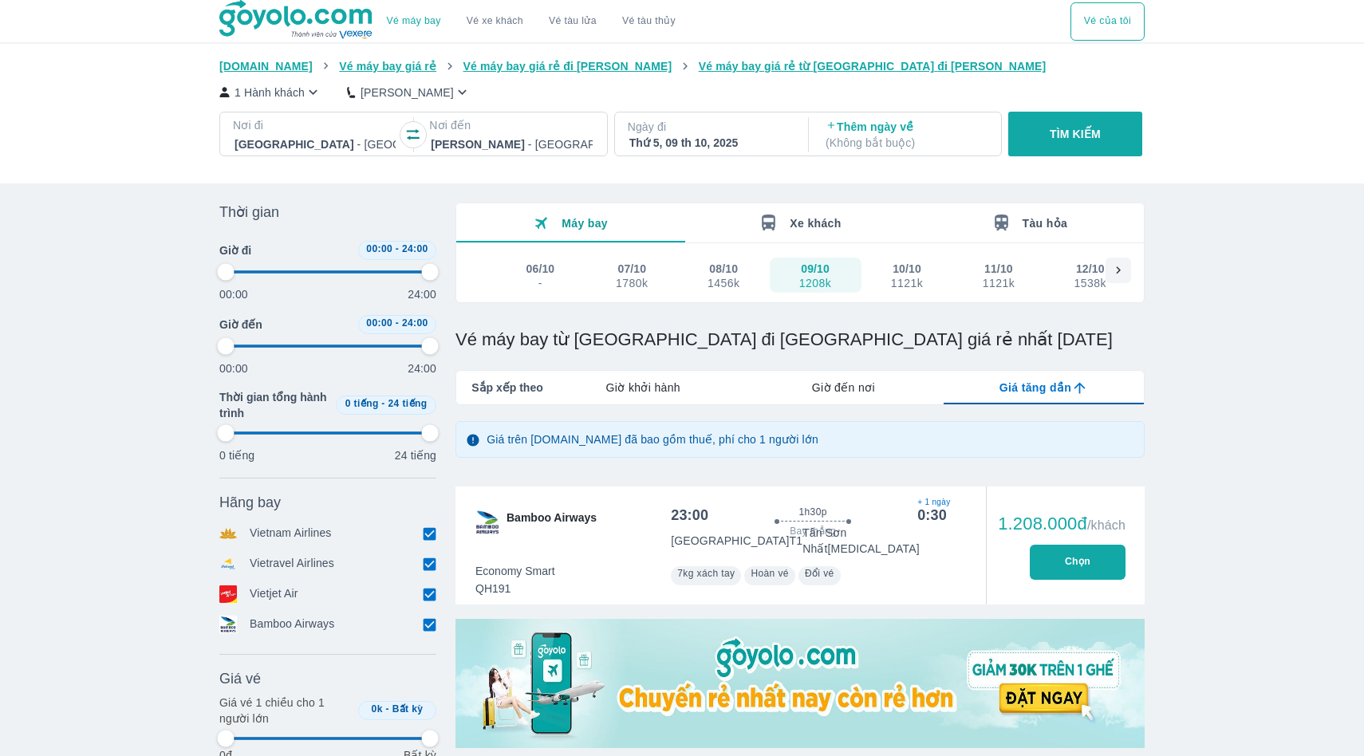
type input "97.9166666666667"
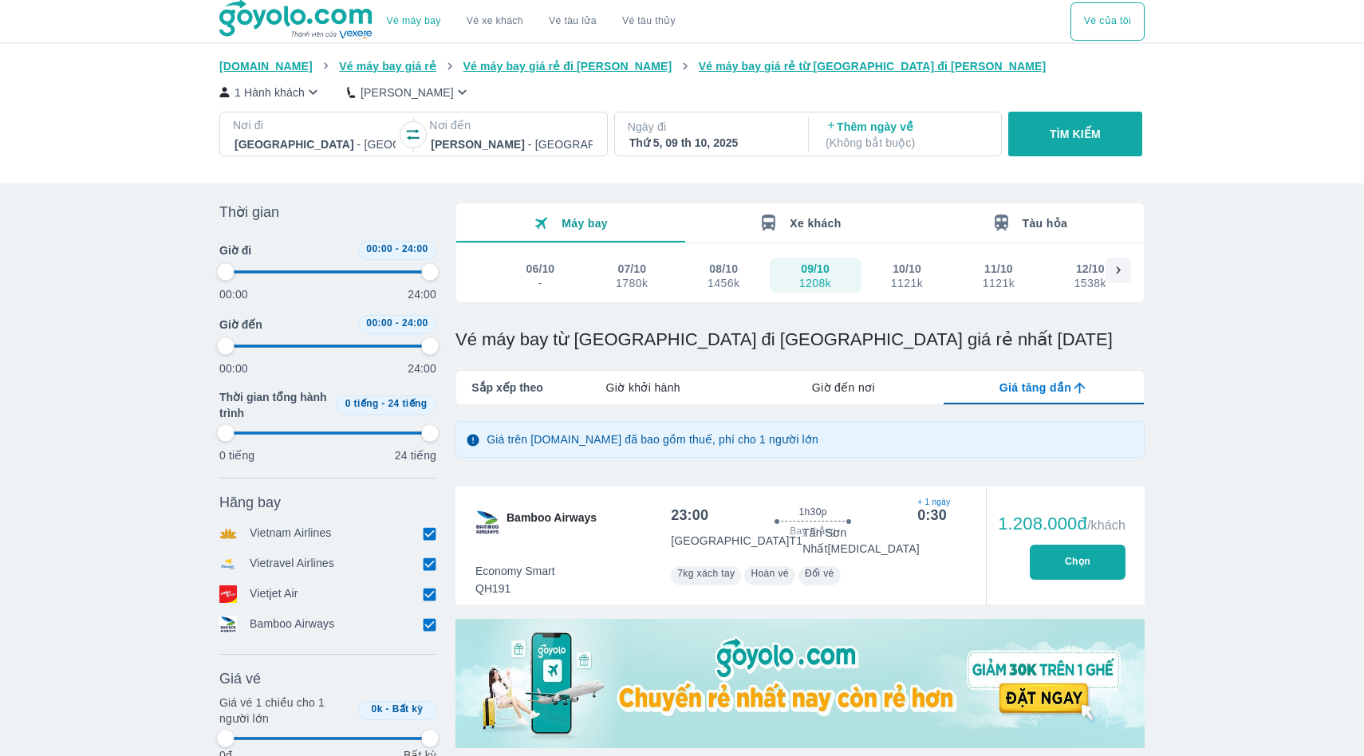
type input "97.9166666666667"
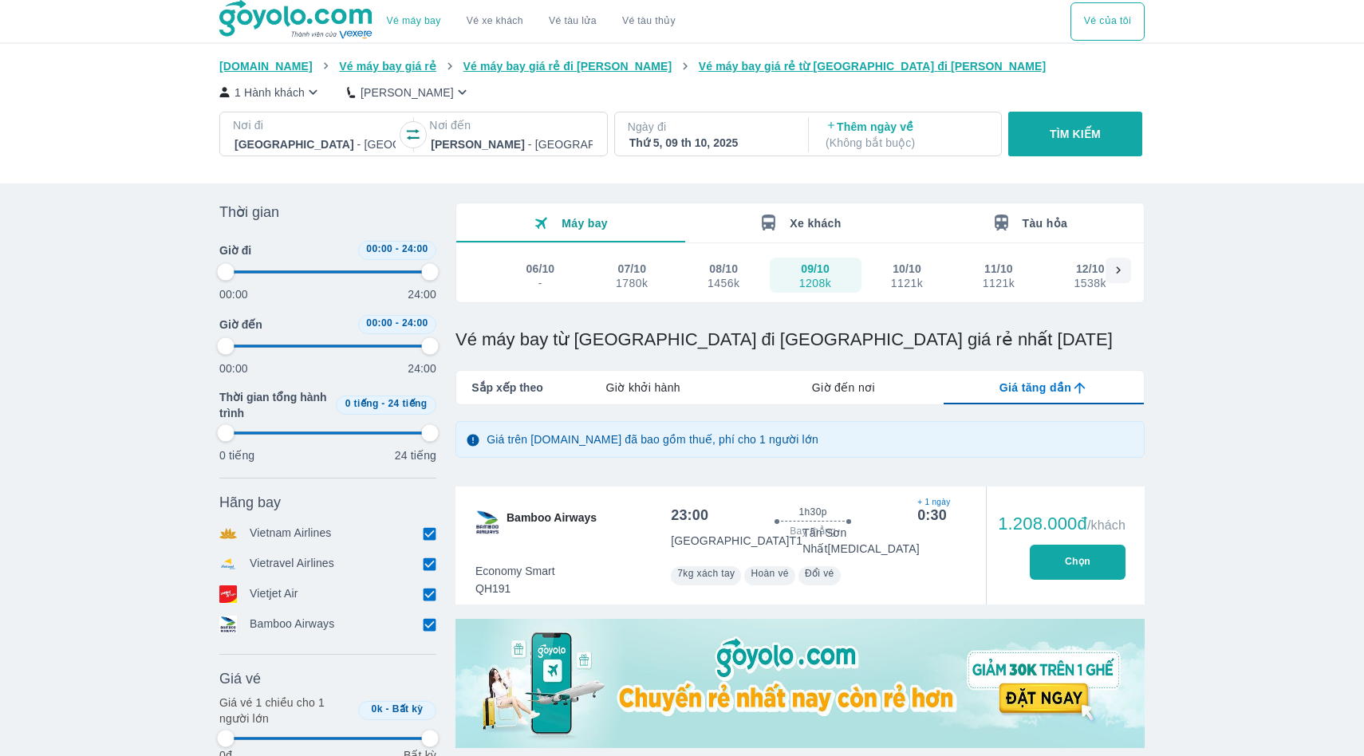
type input "97.9166666666667"
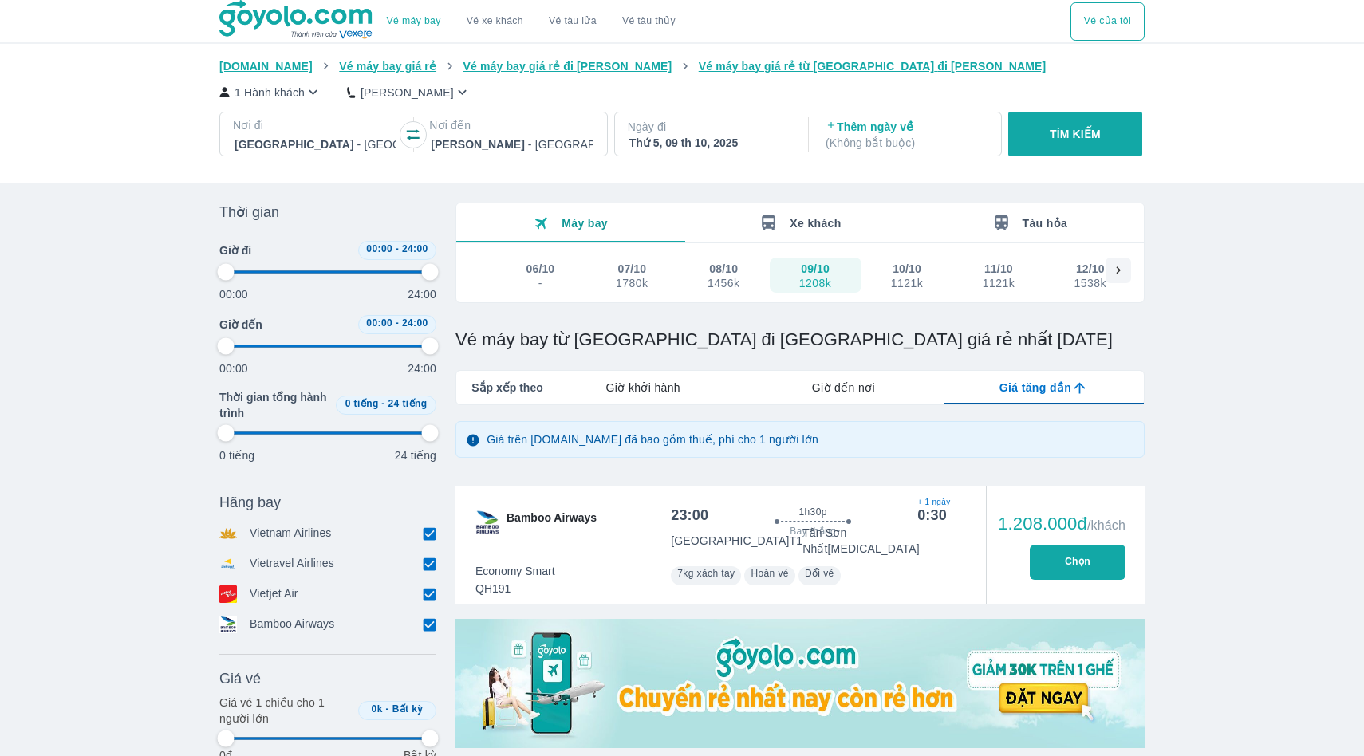
type input "97.9166666666667"
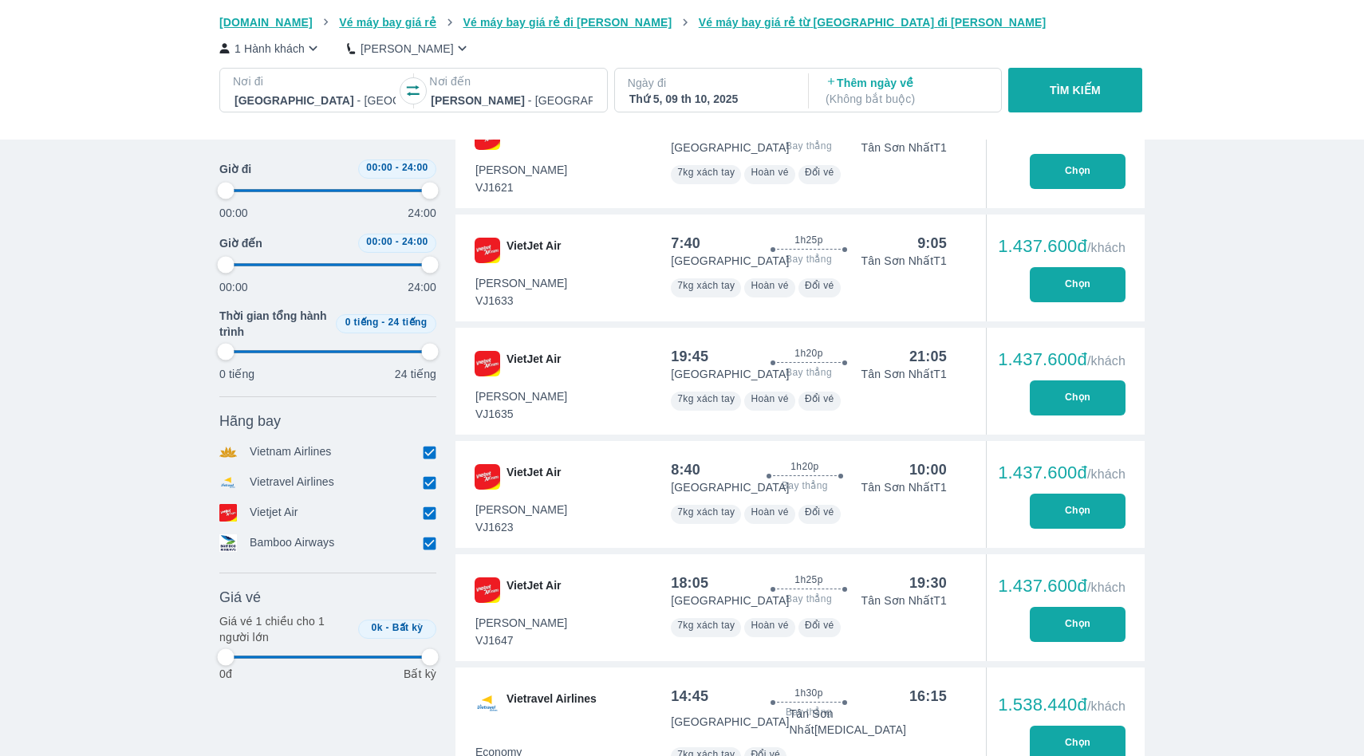
scroll to position [1139, 0]
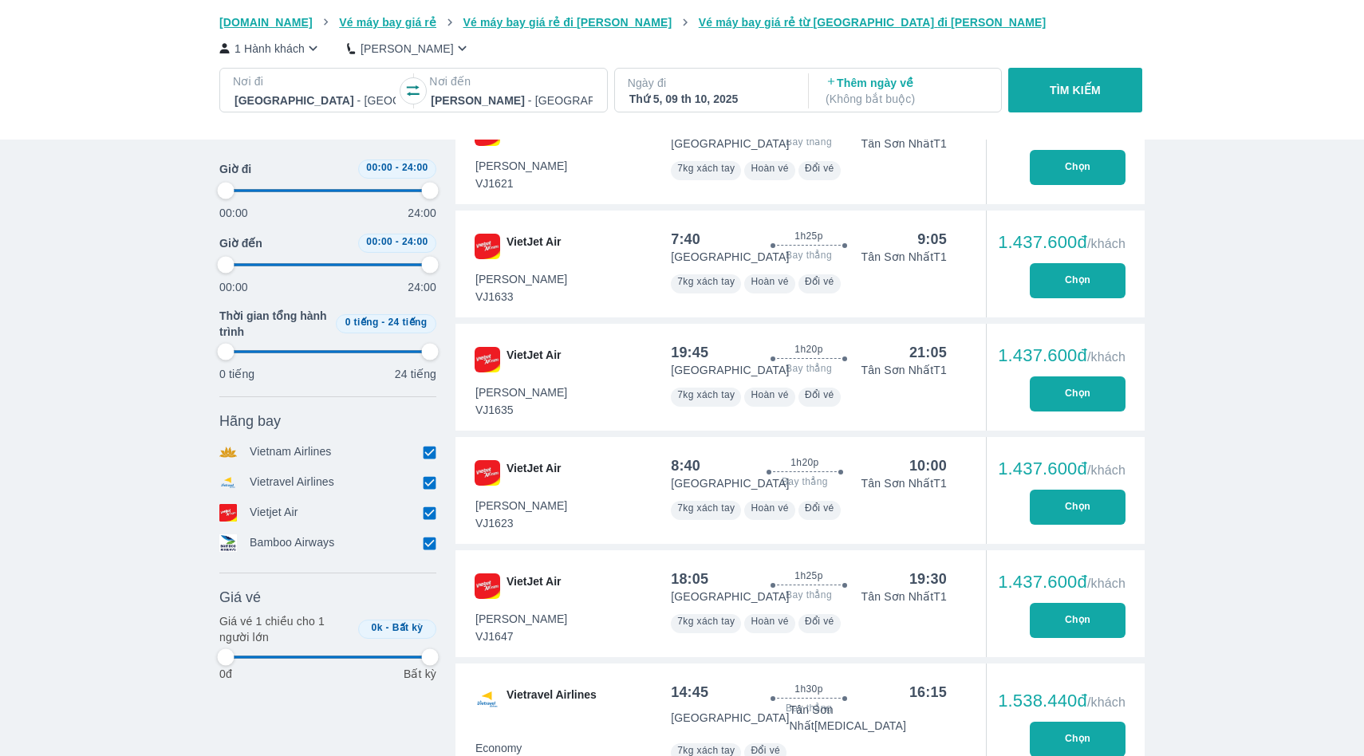
click at [431, 480] on input "checkbox" at bounding box center [429, 482] width 14 height 14
checkbox input "false"
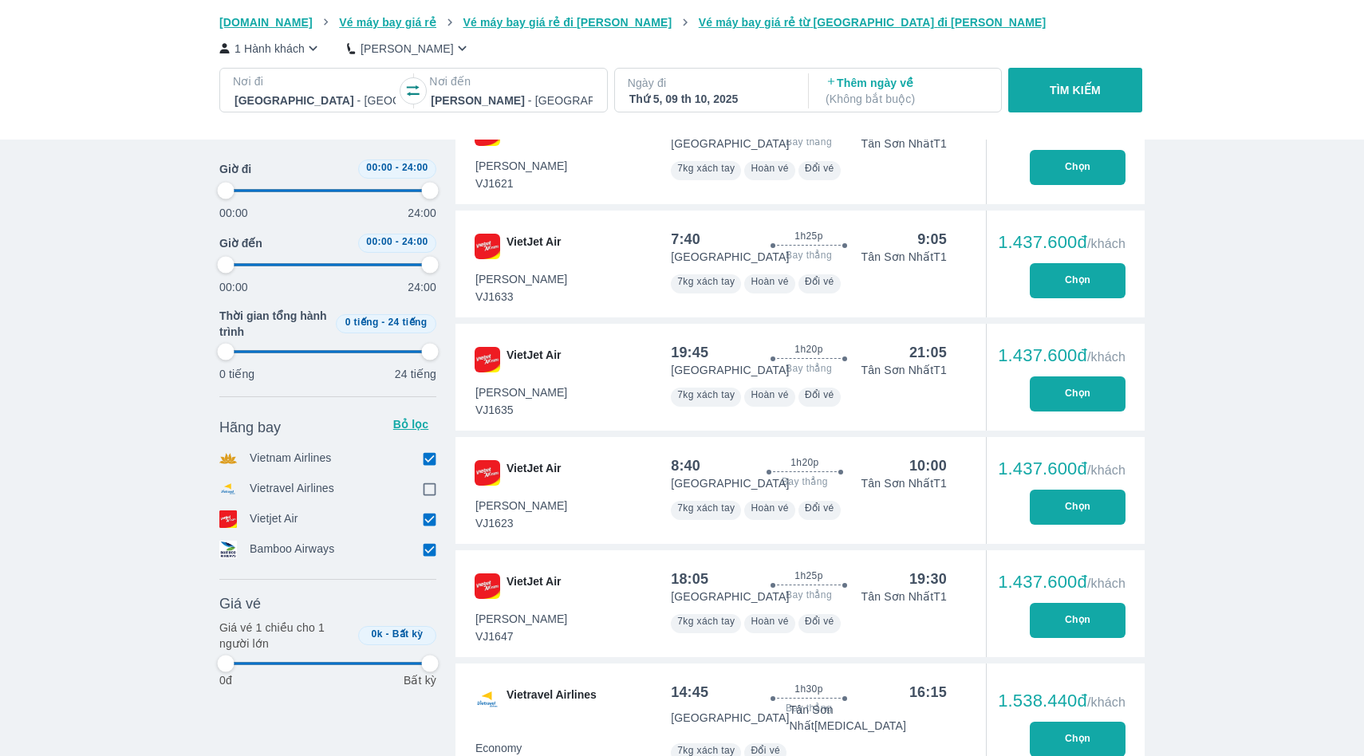
click at [431, 524] on input "checkbox" at bounding box center [429, 519] width 14 height 14
checkbox input "false"
click at [429, 548] on input "checkbox" at bounding box center [429, 549] width 14 height 14
checkbox input "false"
type input "97.9166666666667"
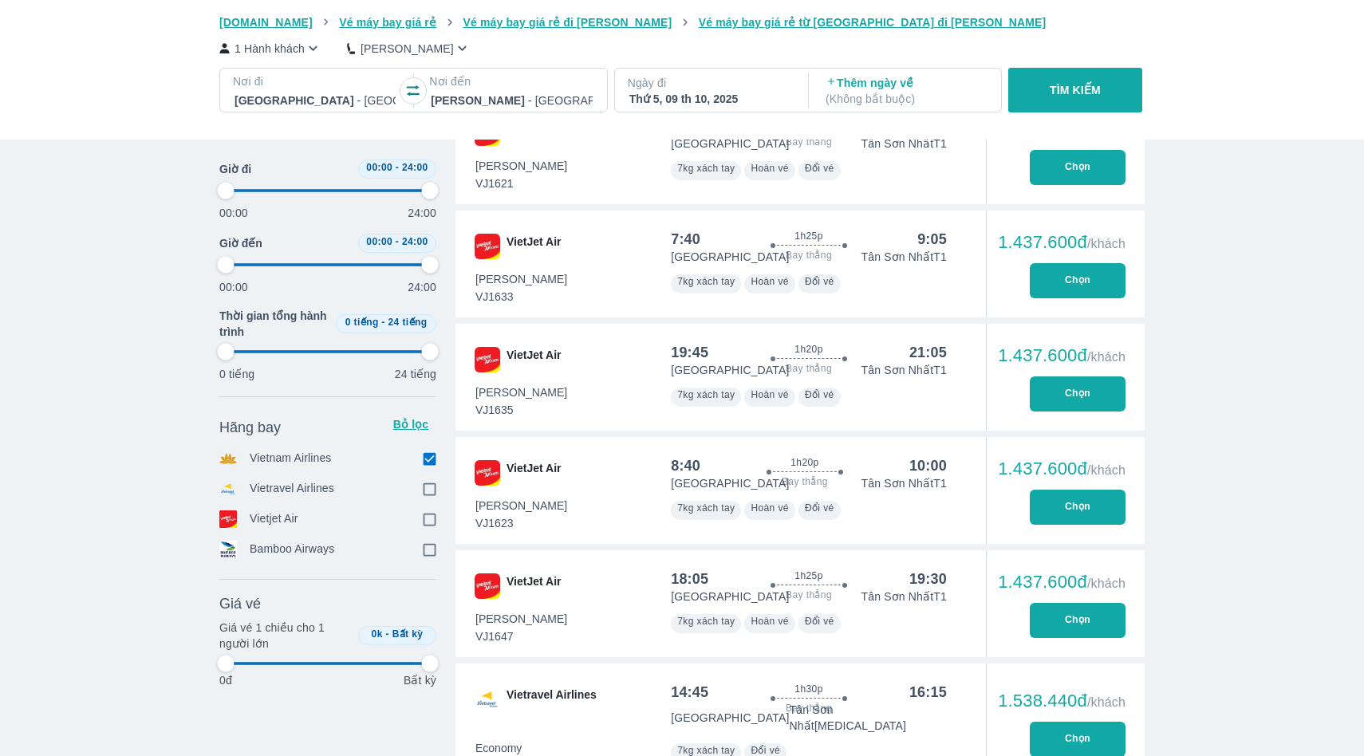
type input "97.9166666666667"
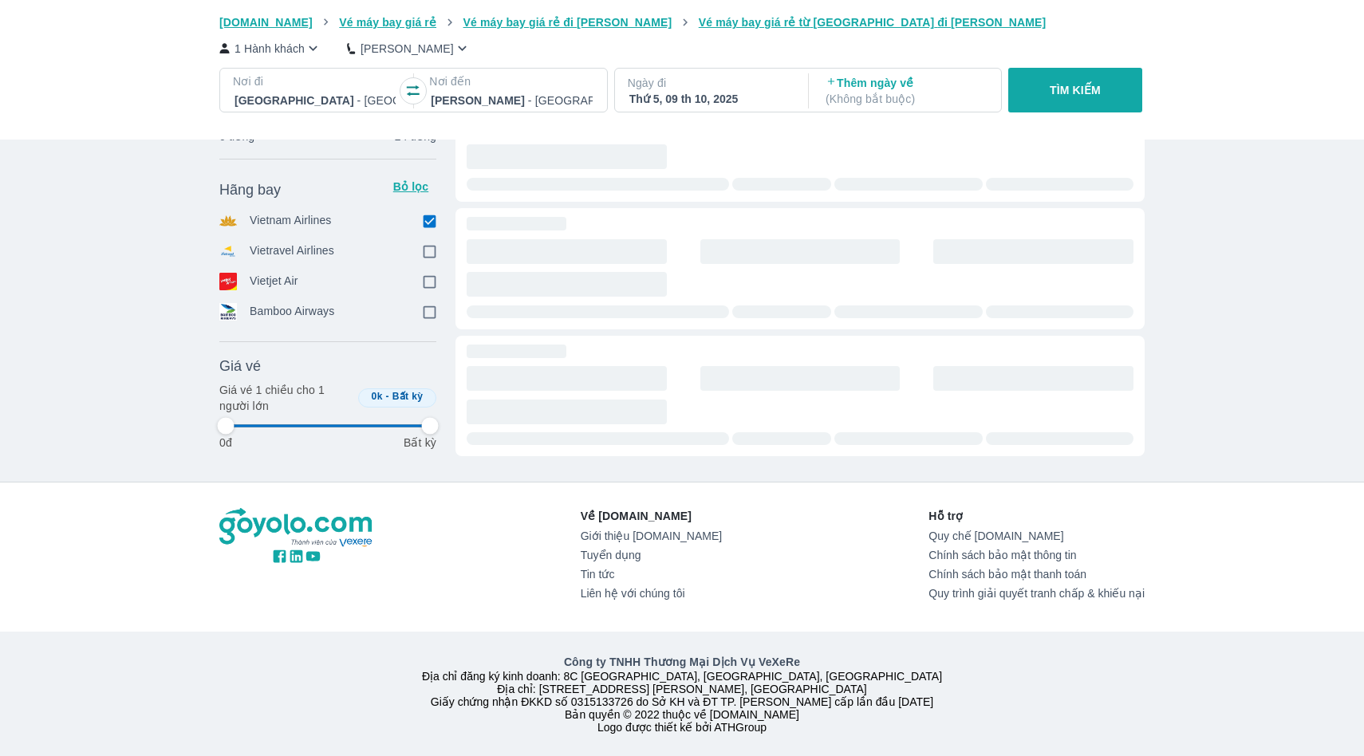
type input "97.9166666666667"
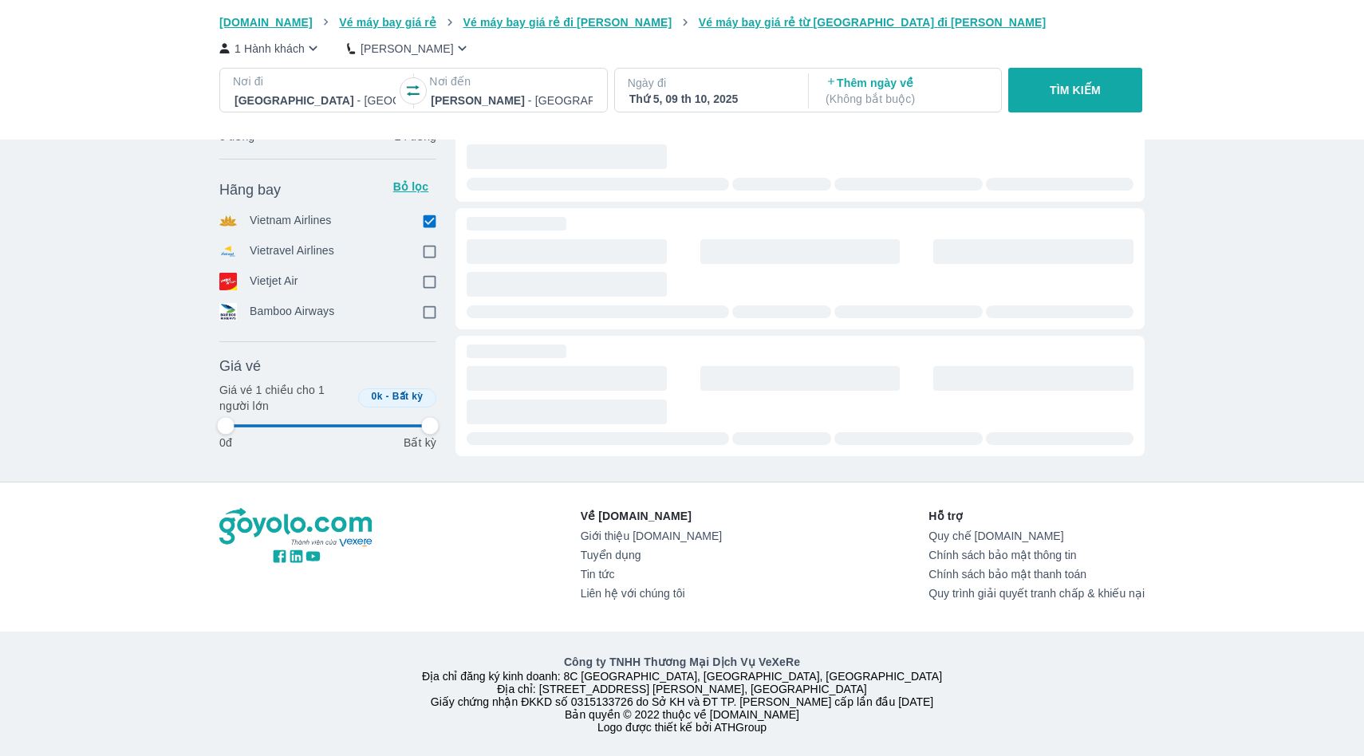
type input "97.9166666666667"
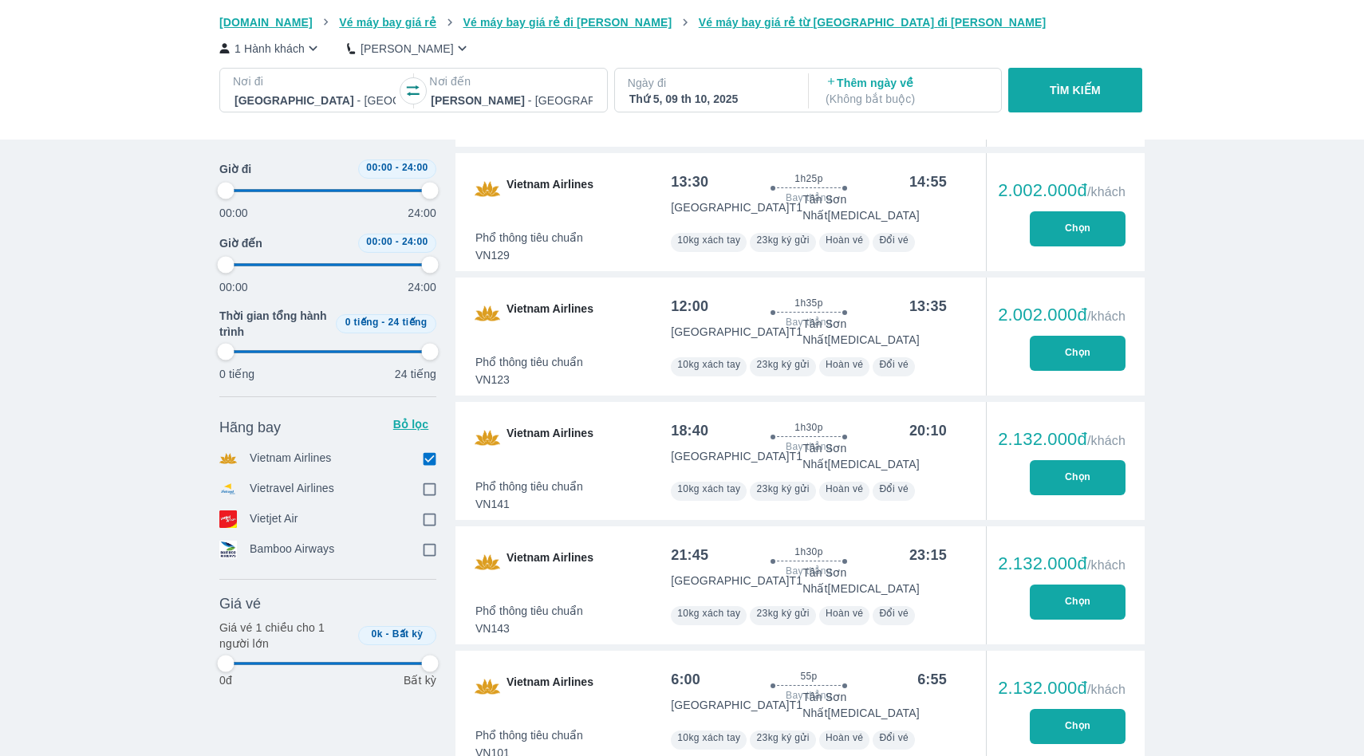
scroll to position [1243, 0]
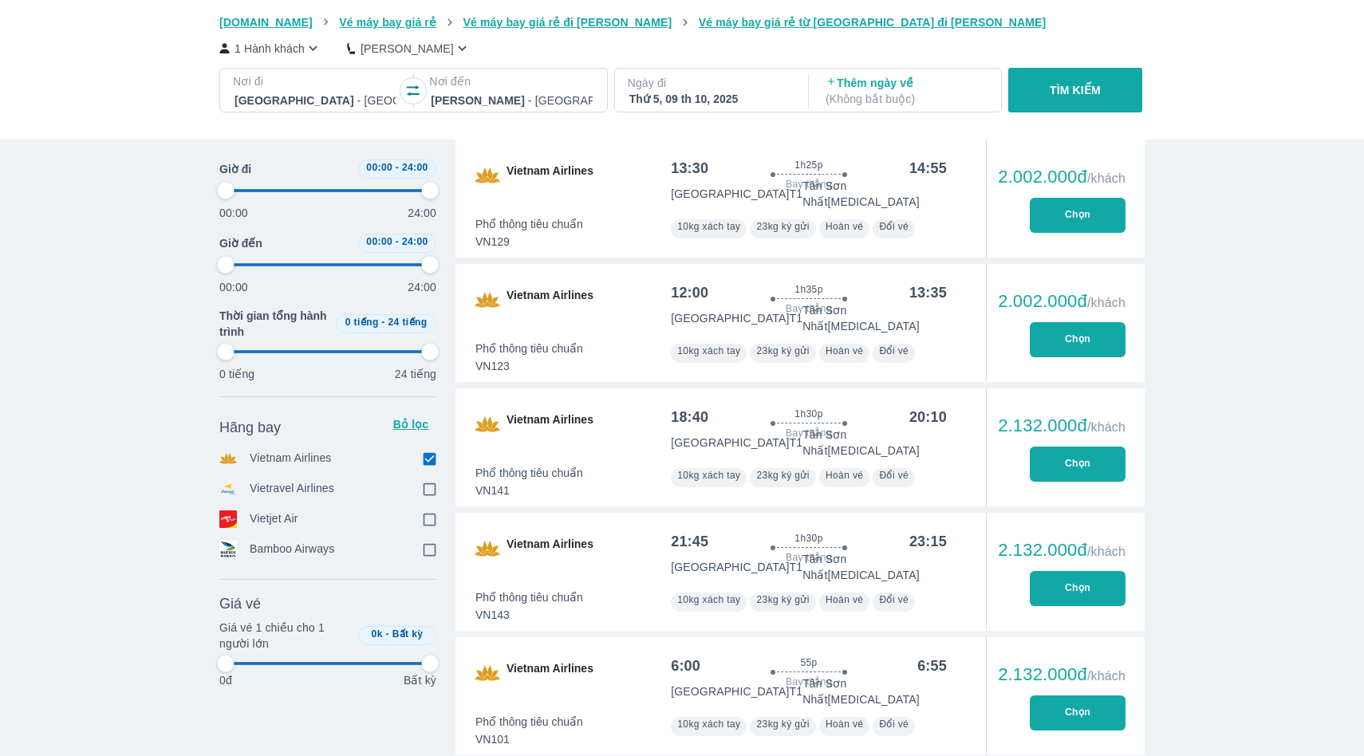
type input "97.9166666666667"
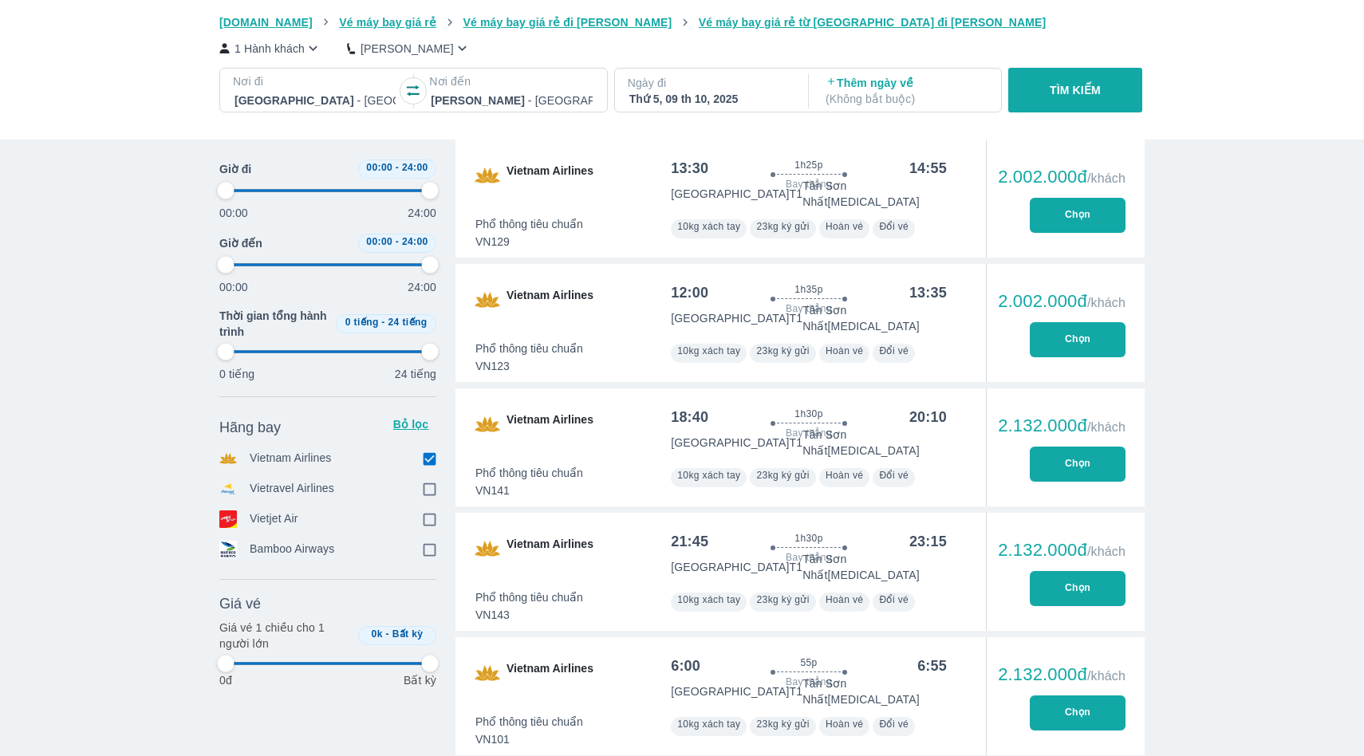
type input "97.9166666666667"
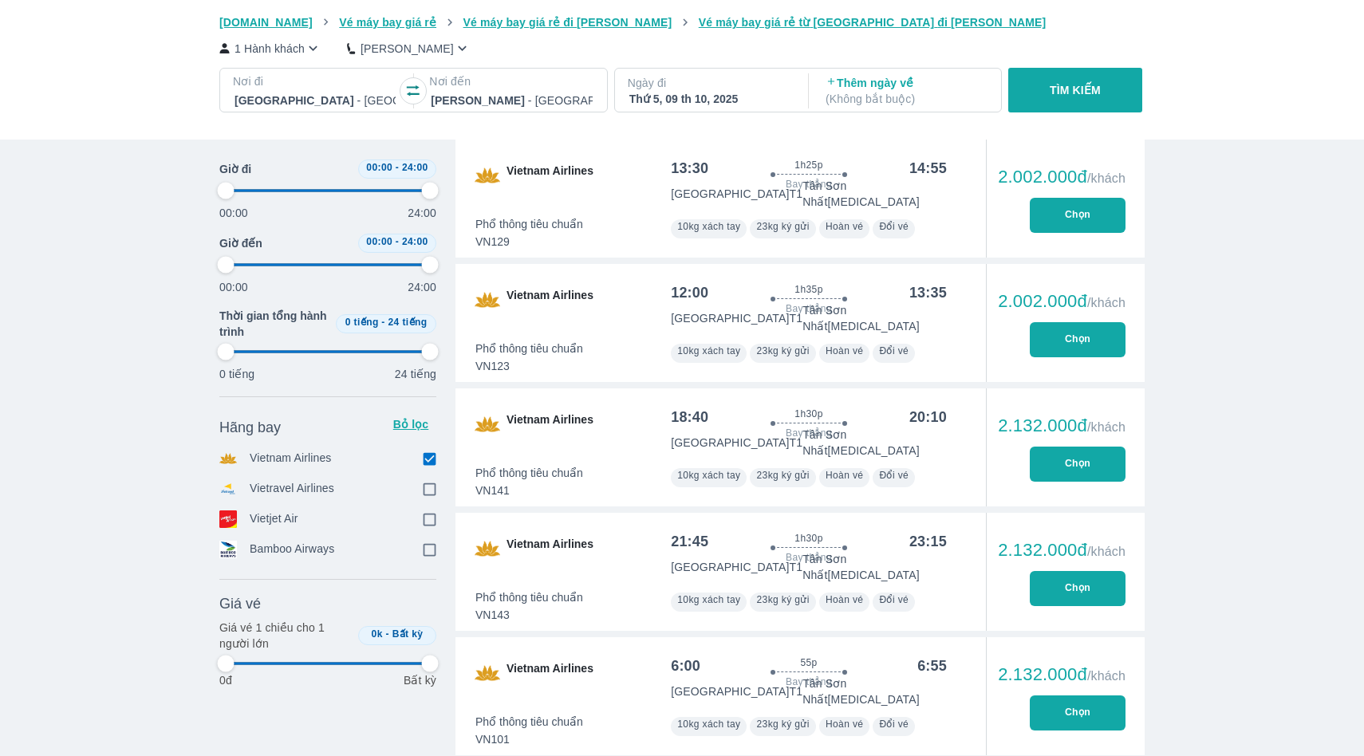
type input "97.9166666666667"
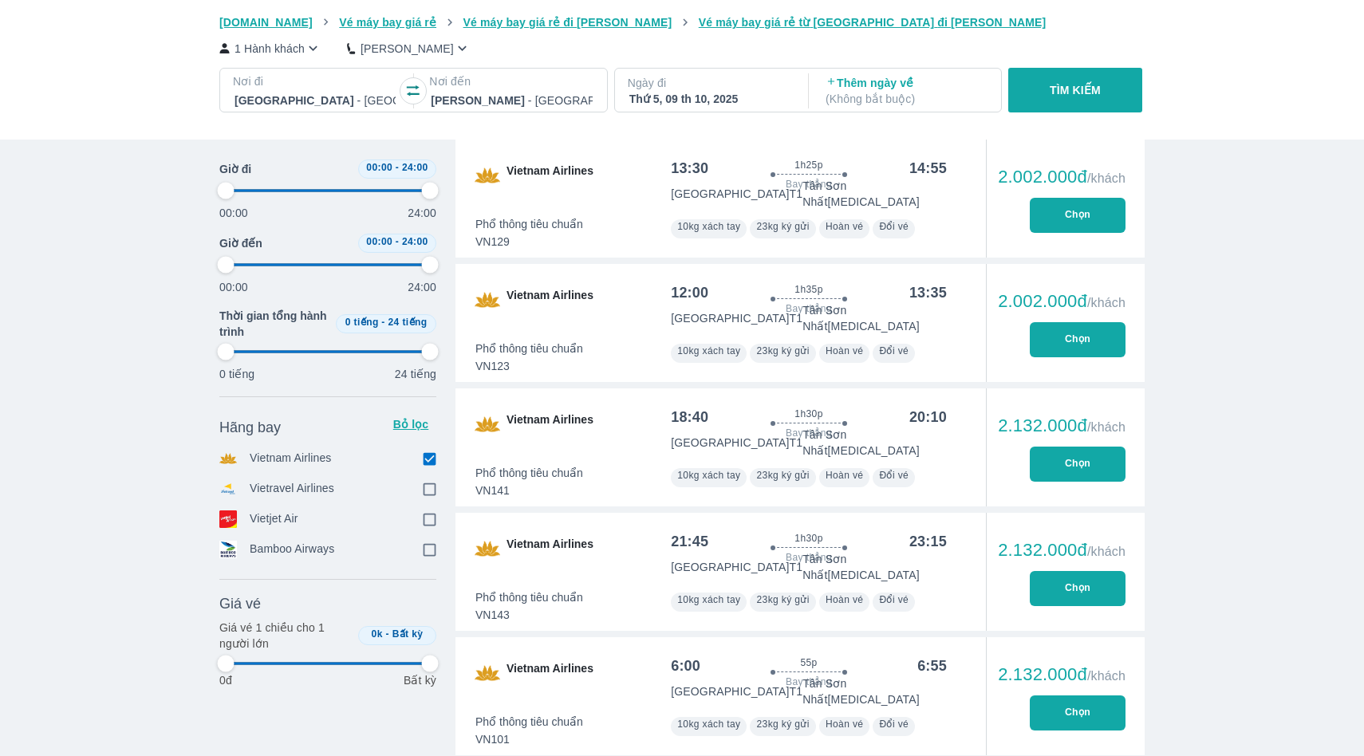
type input "97.9166666666667"
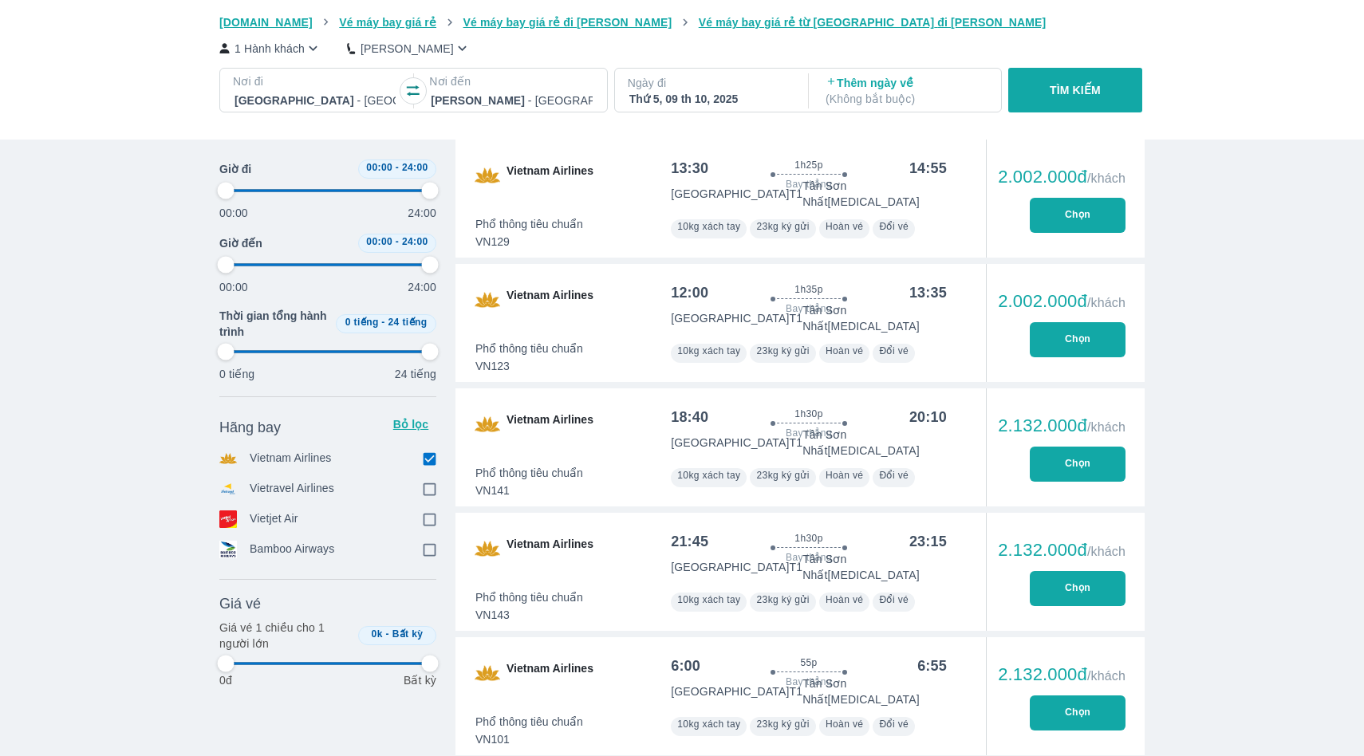
type input "97.9166666666667"
click at [1201, 361] on div "Vé máy bay Vé xe khách Vé tàu lửa Vé tàu thủy Vé của tôi [DOMAIN_NAME] Vé máy b…" at bounding box center [682, 466] width 1364 height 3418
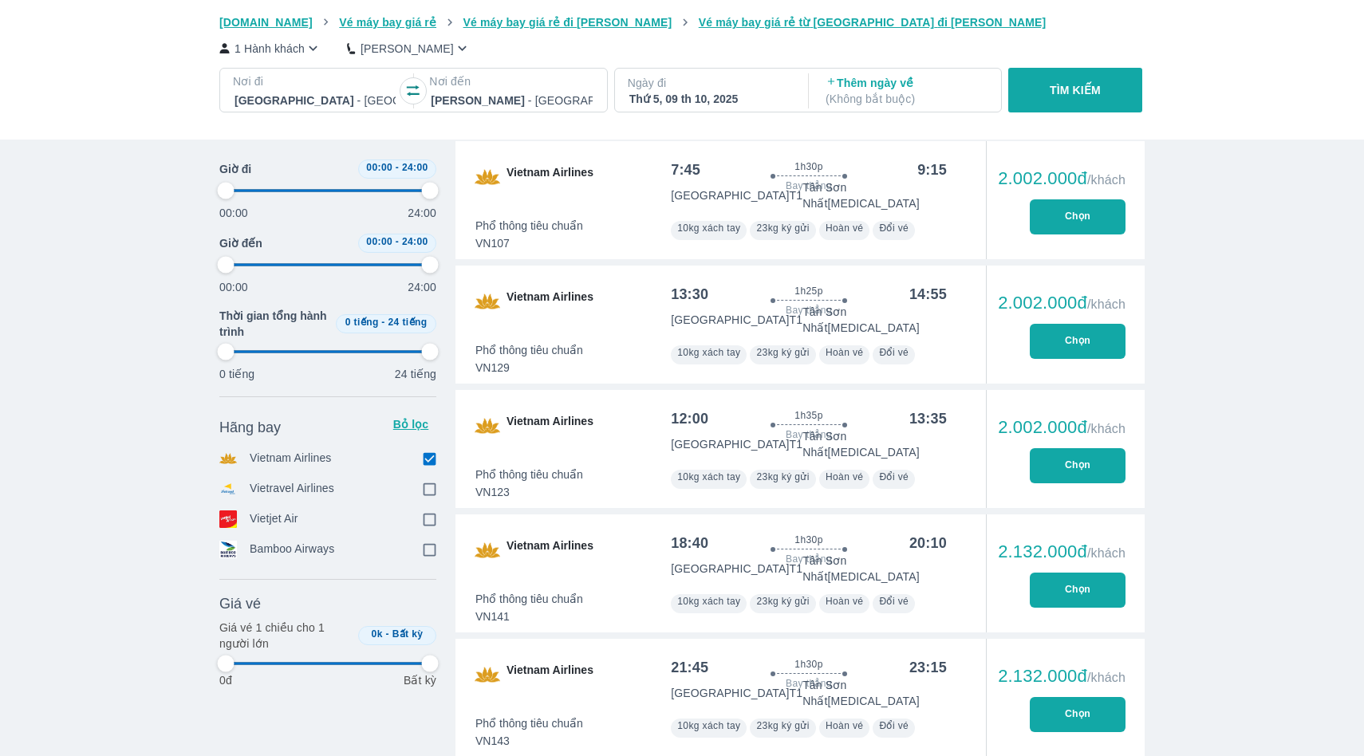
scroll to position [1113, 0]
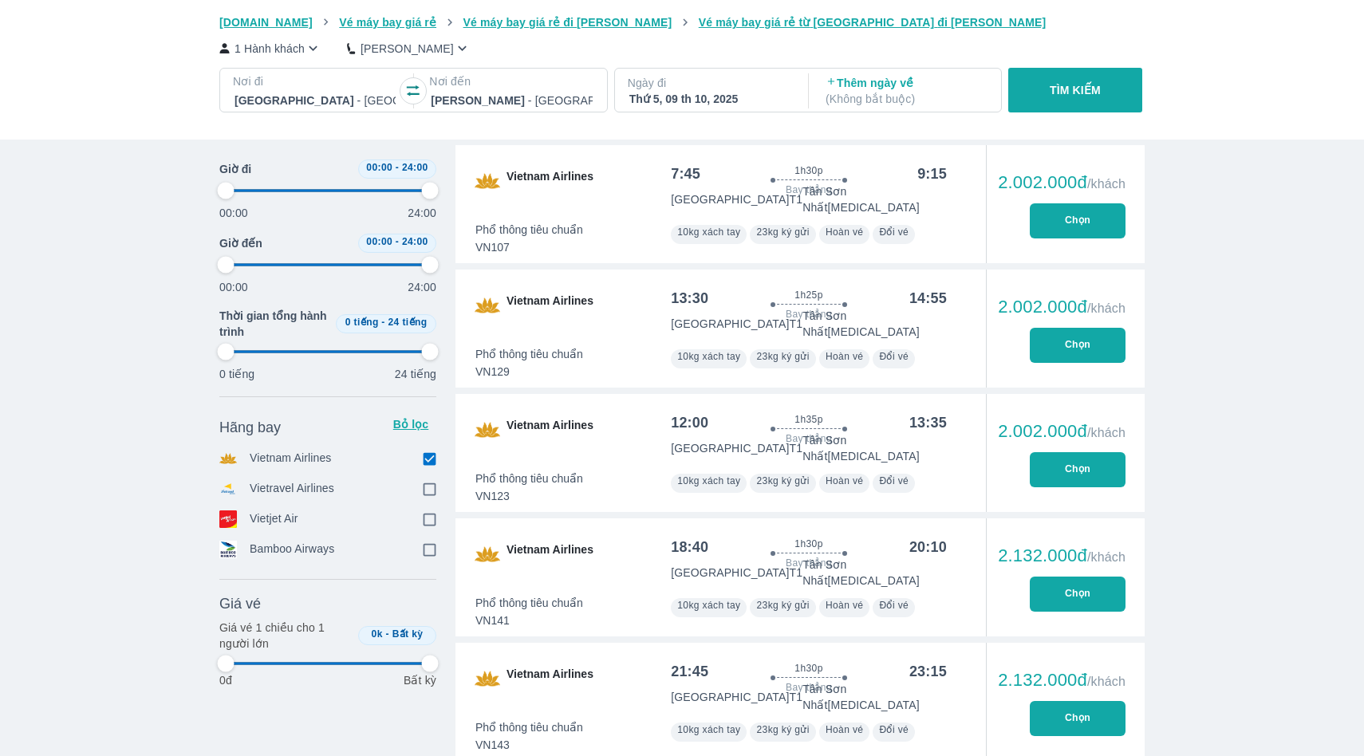
type input "97.9166666666667"
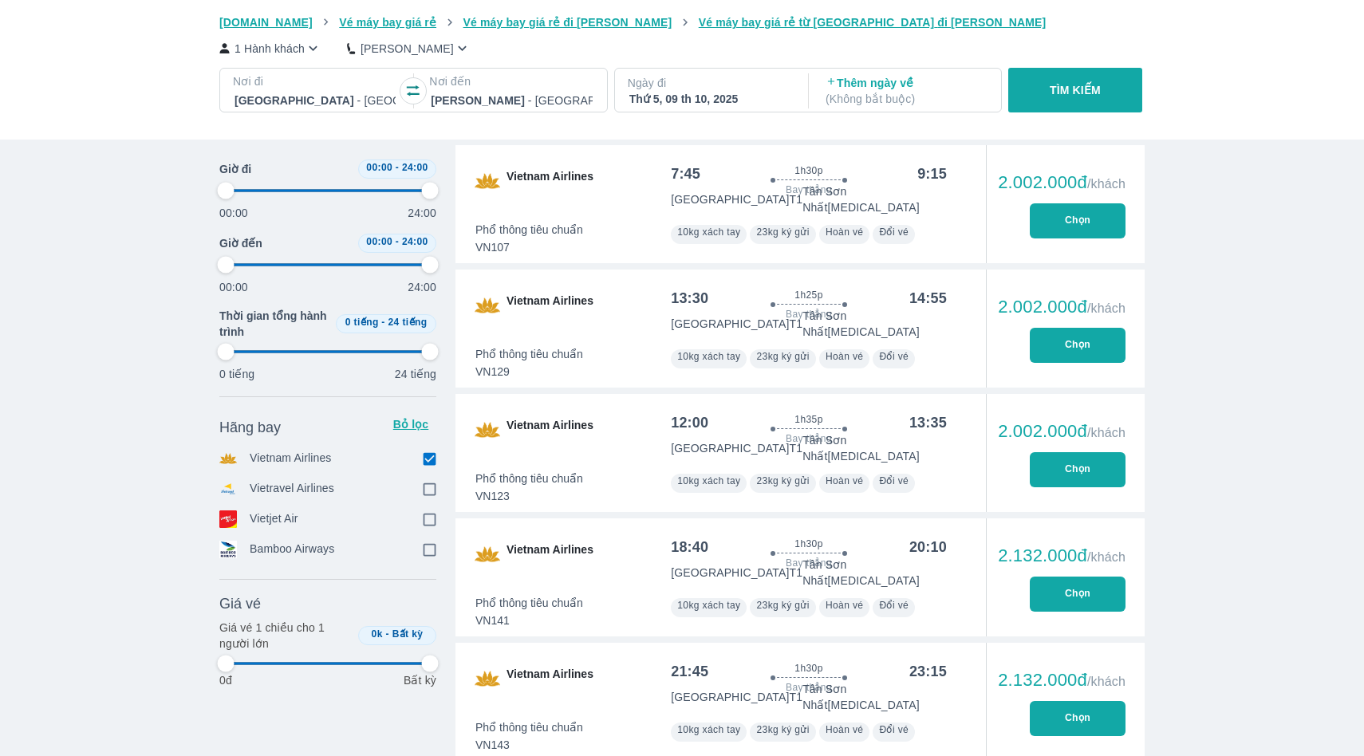
type input "97.9166666666667"
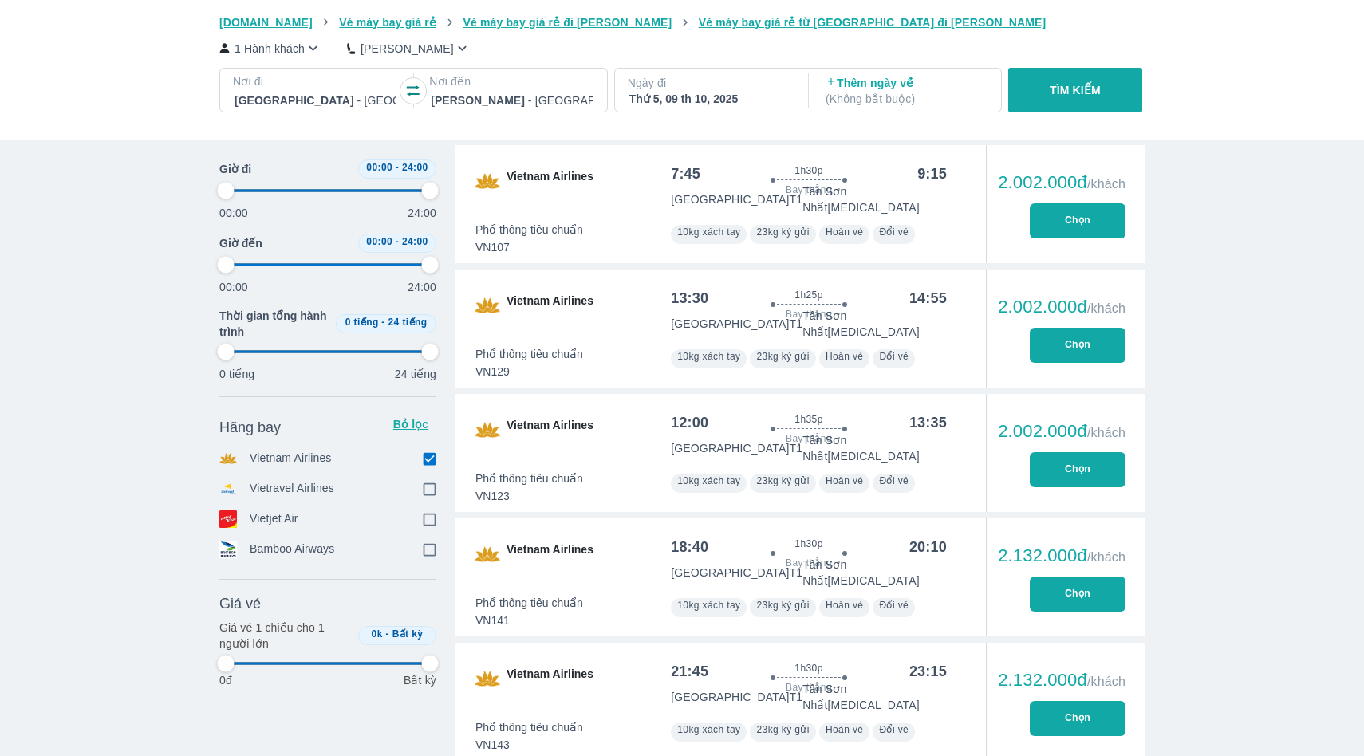
type input "97.9166666666667"
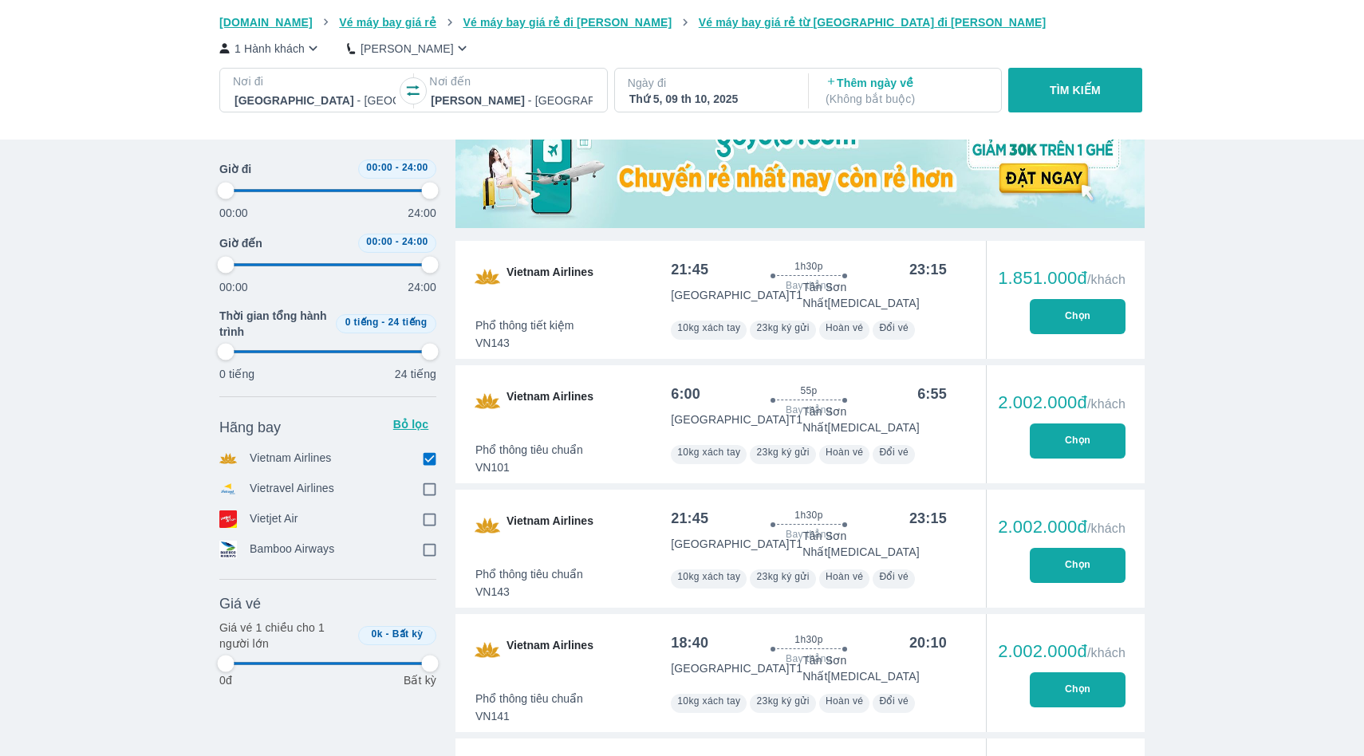
type input "97.9166666666667"
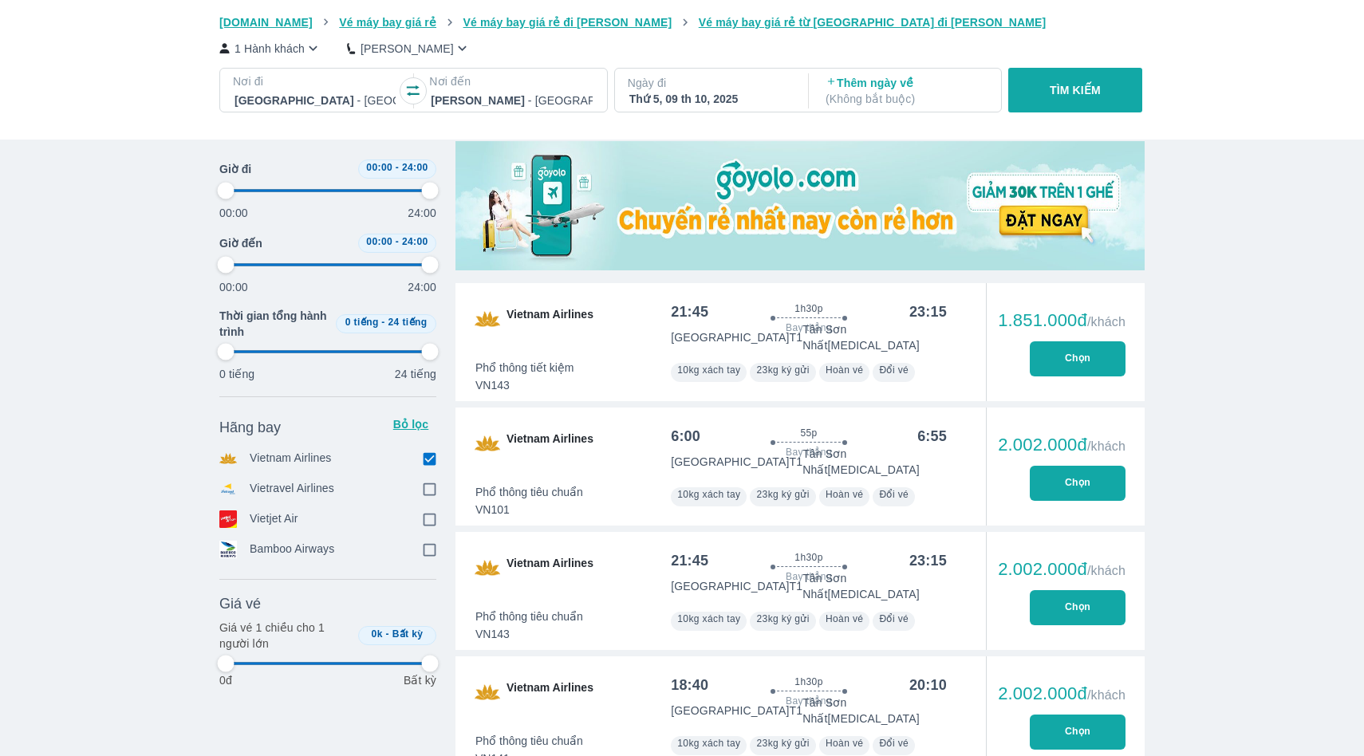
scroll to position [473, 0]
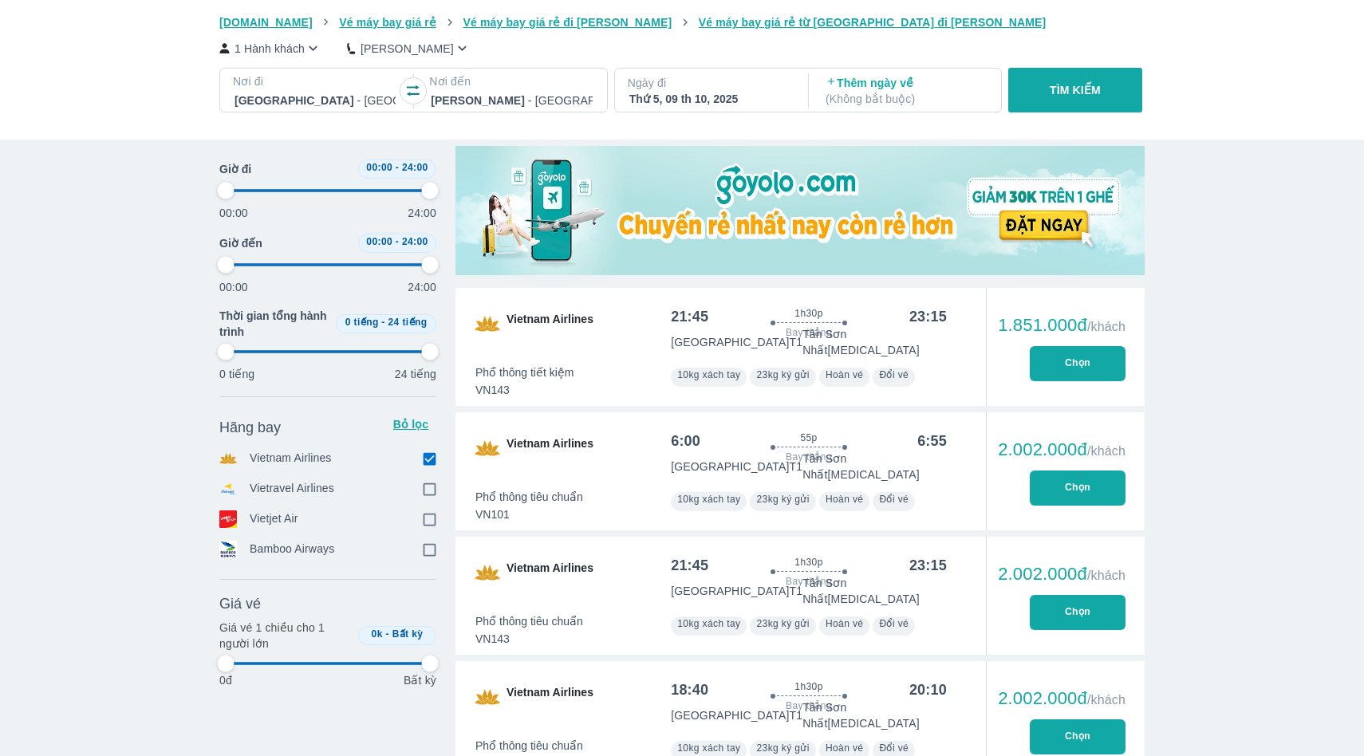
type input "97.9166666666667"
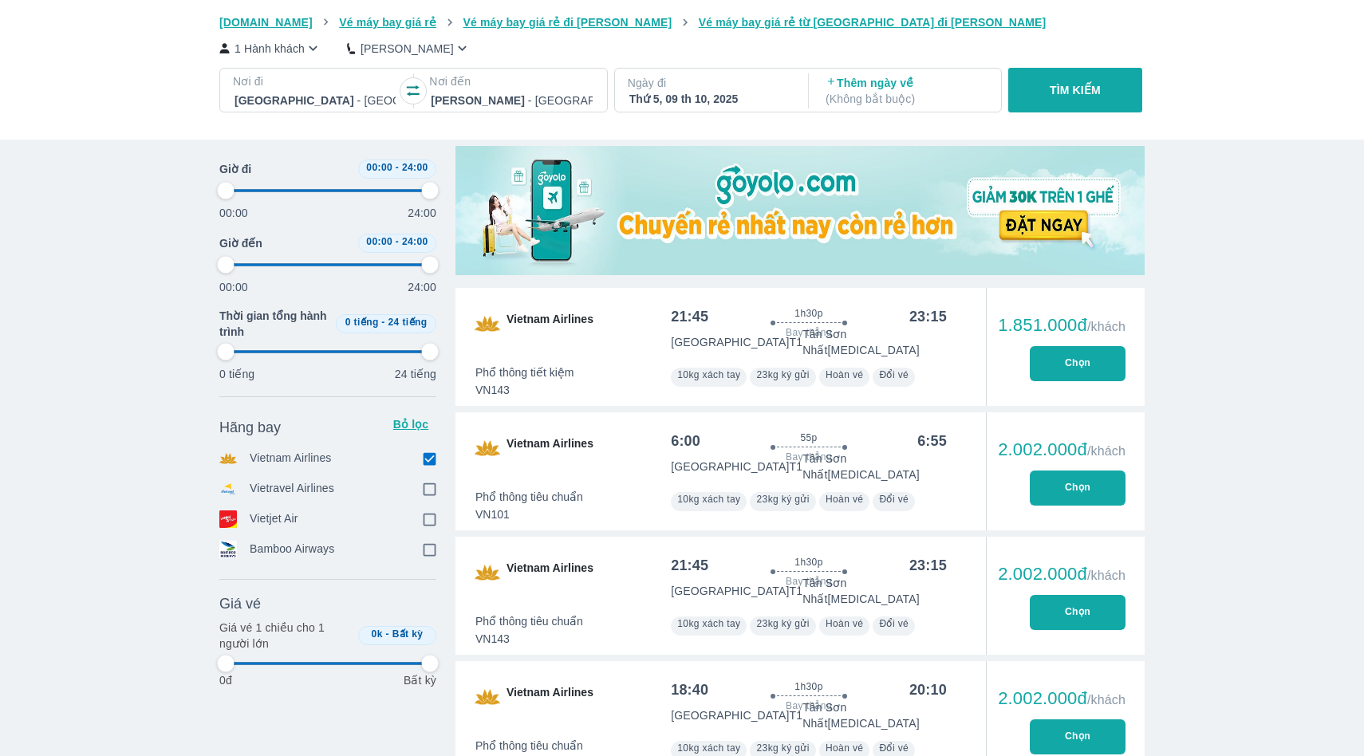
type input "97.9166666666667"
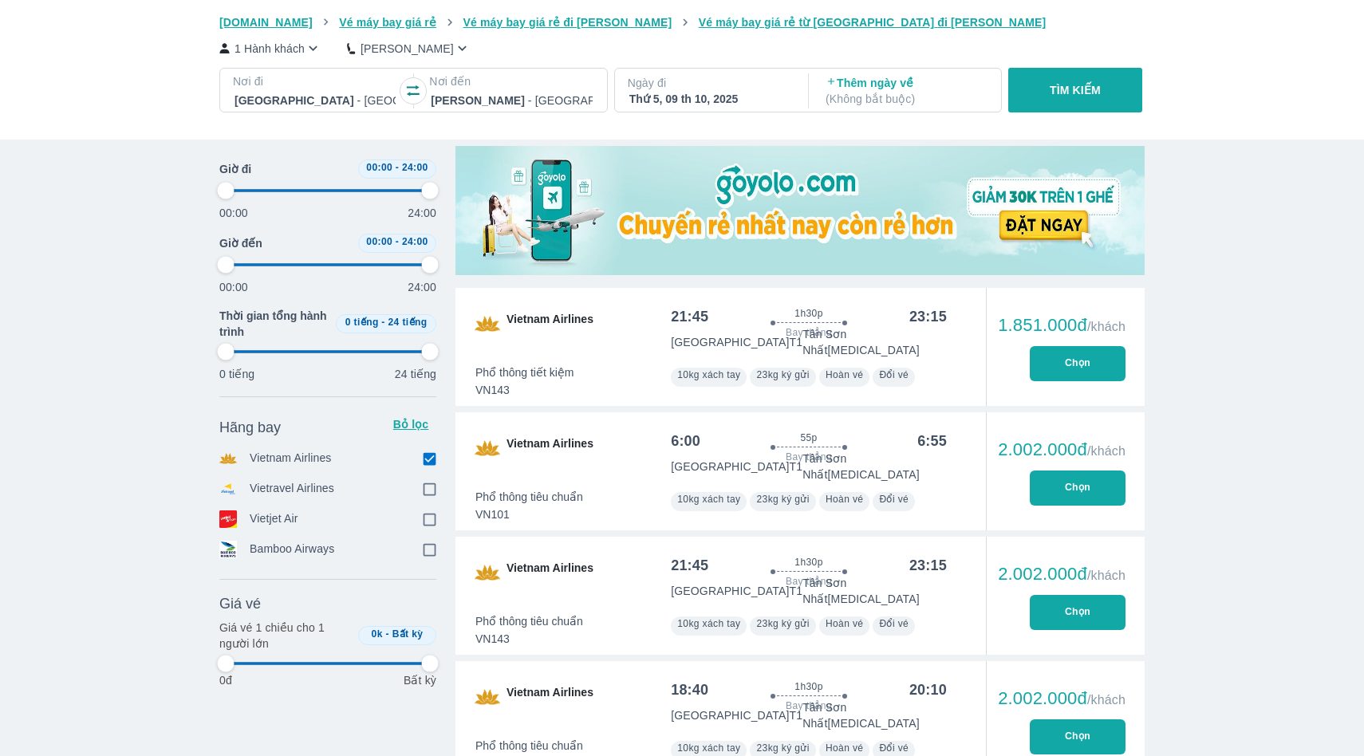
type input "97.9166666666667"
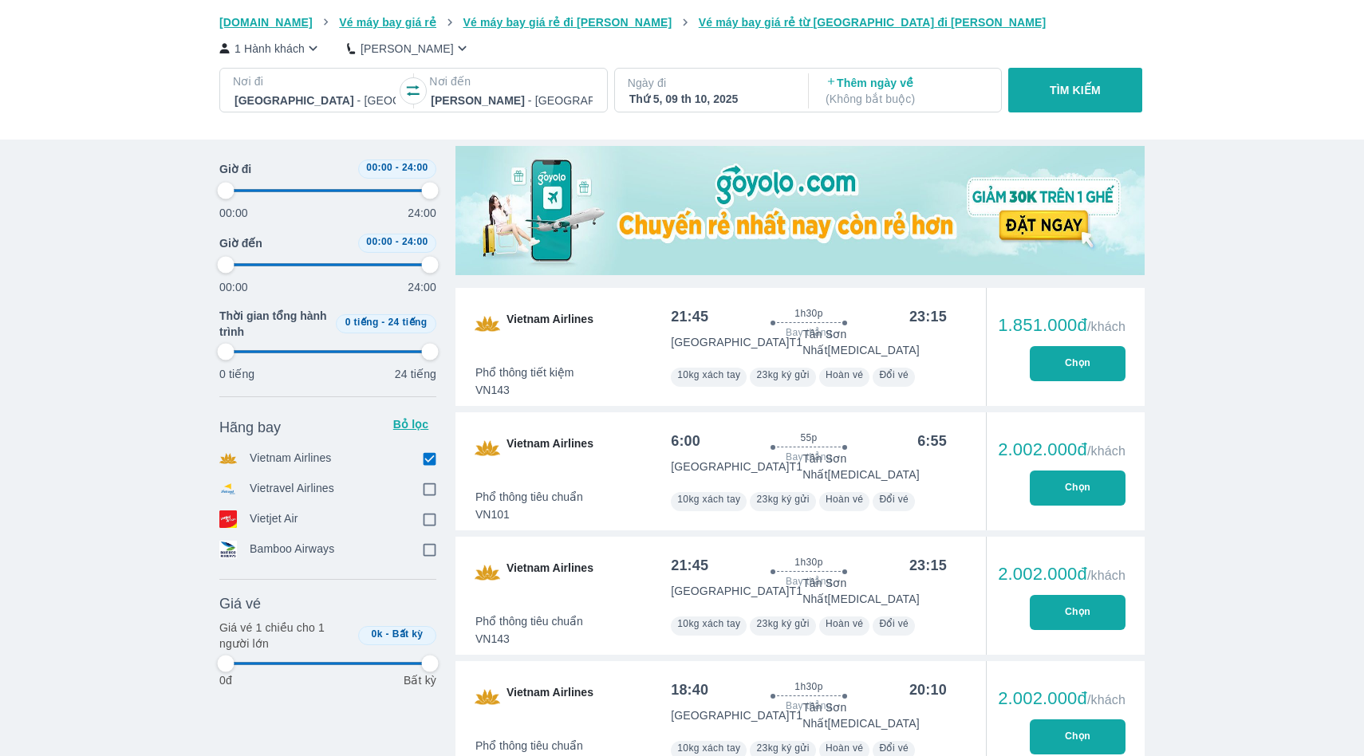
type input "97.9166666666667"
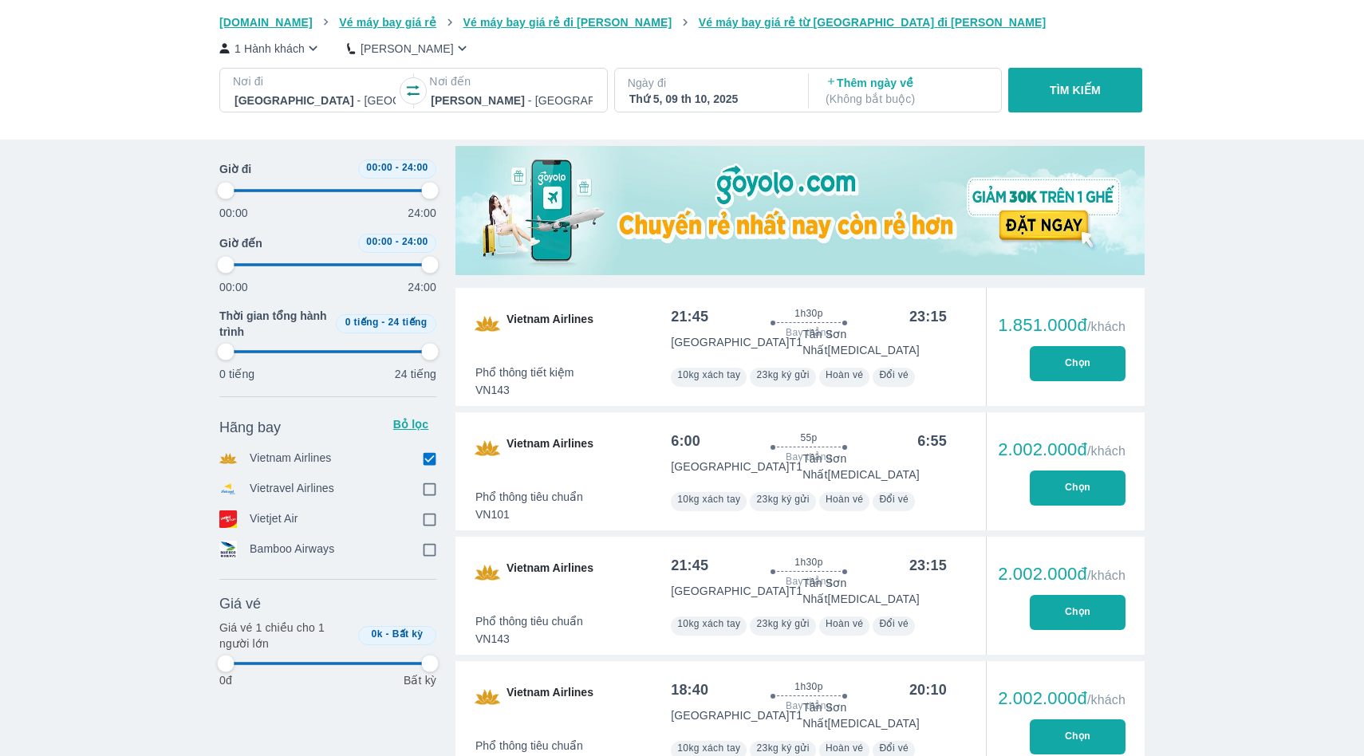
type input "97.9166666666667"
